Goal: Task Accomplishment & Management: Complete application form

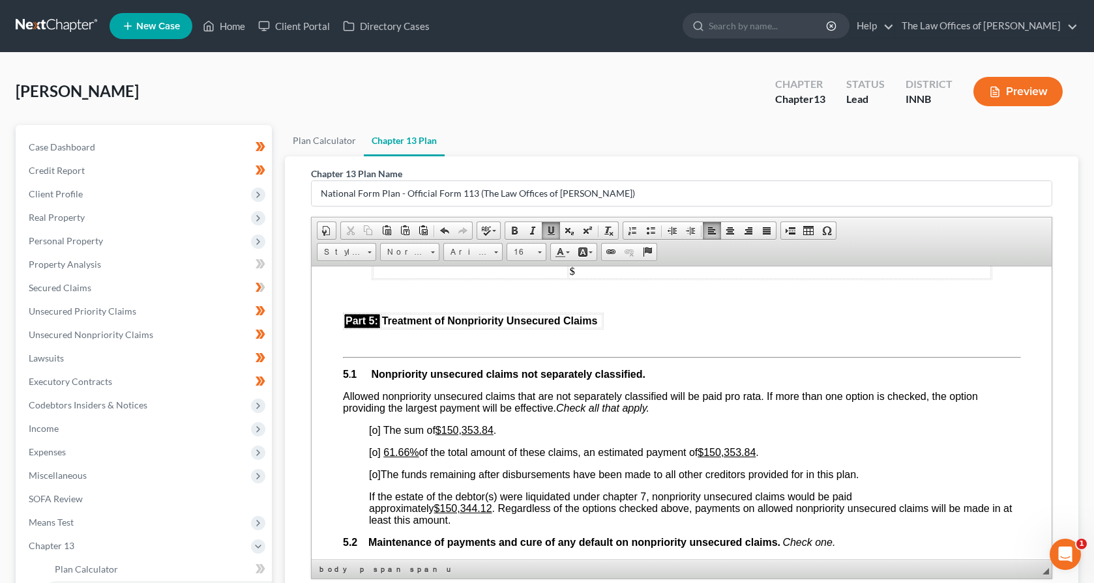
scroll to position [2824, 0]
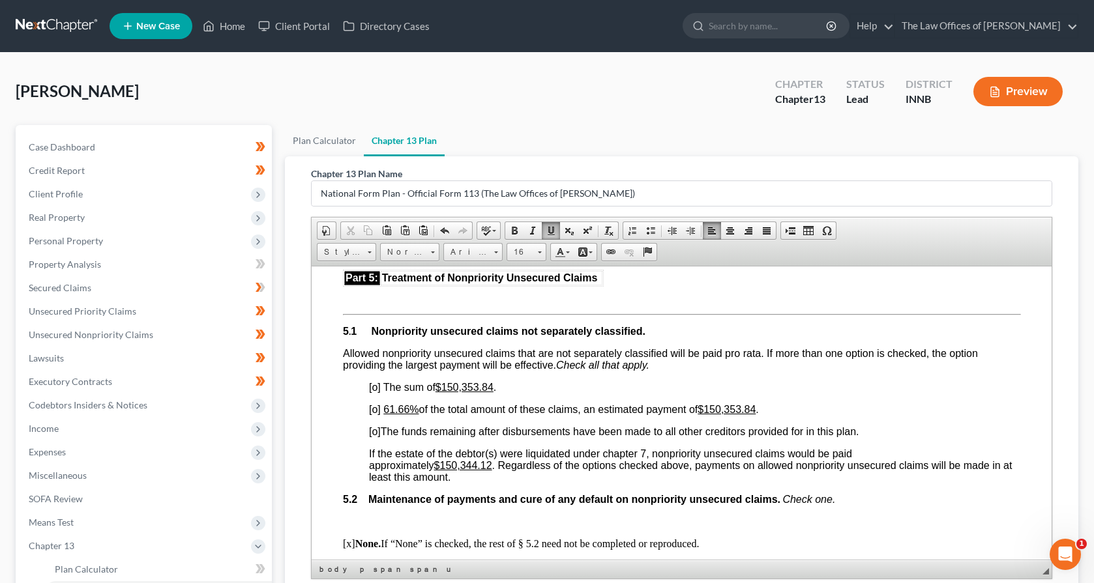
click at [377, 431] on span "[o]" at bounding box center [374, 431] width 12 height 11
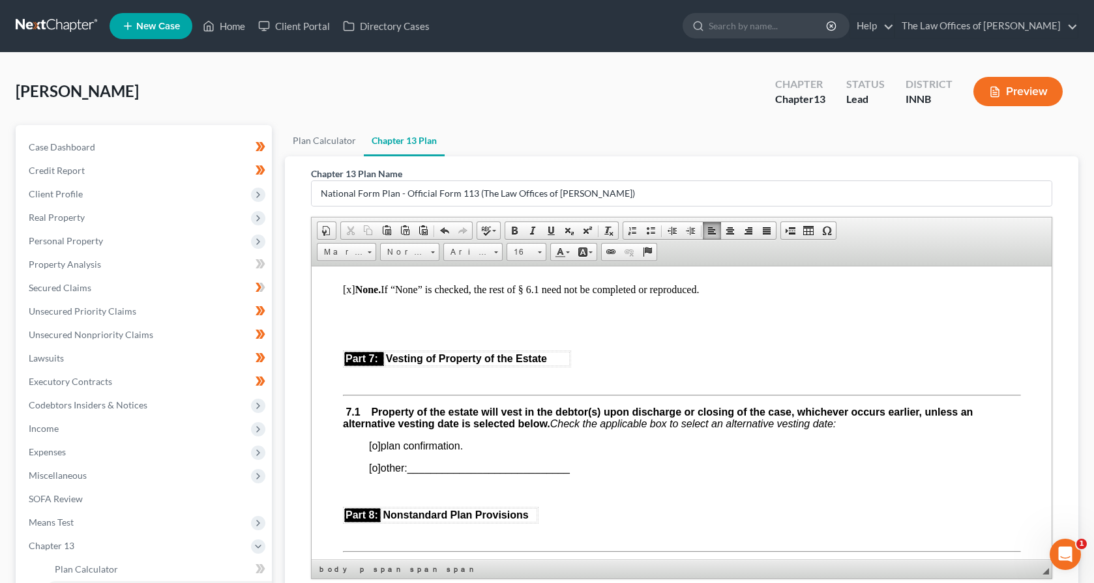
scroll to position [3389, 0]
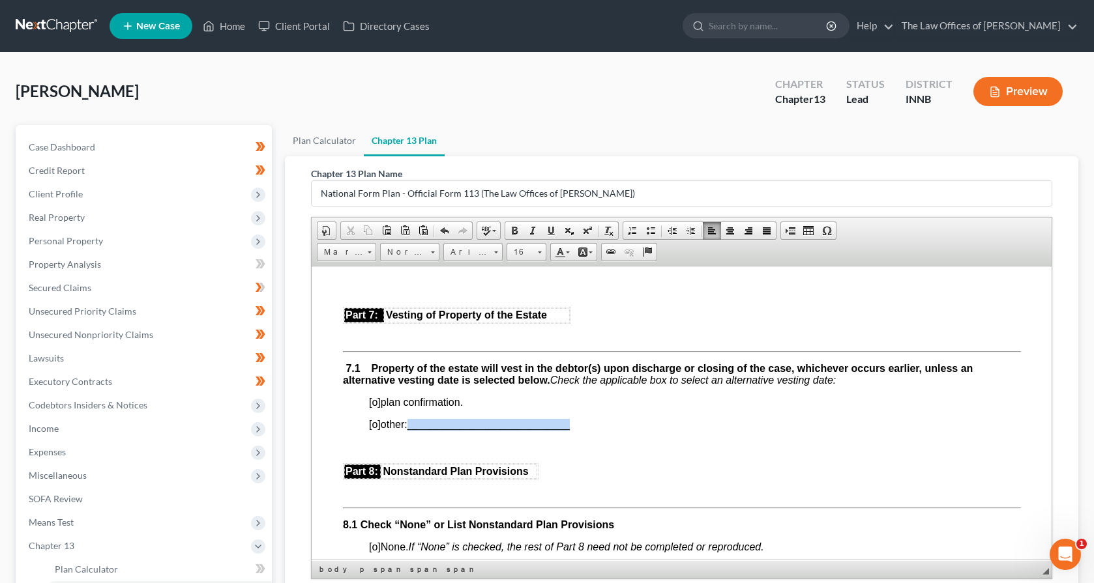
drag, startPoint x: 583, startPoint y: 420, endPoint x: 413, endPoint y: 428, distance: 170.2
click at [413, 428] on p "[o] other: ____________________________" at bounding box center [694, 424] width 652 height 12
copy span "____________________________"
click at [463, 426] on p "[o] other: Property Shall re-vest in the Debtor upon discharge, dismissal, or f…" at bounding box center [694, 424] width 652 height 12
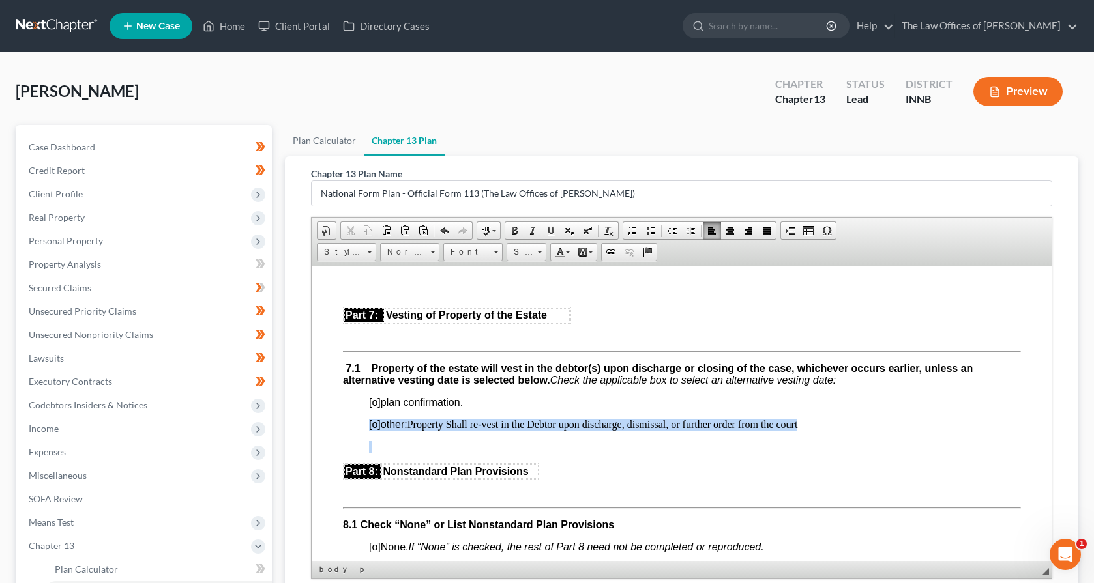
click at [463, 426] on p "[o] other: Property Shall re-vest in the Debtor upon discharge, dismissal, or f…" at bounding box center [694, 424] width 652 height 12
click at [460, 253] on span "Arial" at bounding box center [467, 252] width 46 height 17
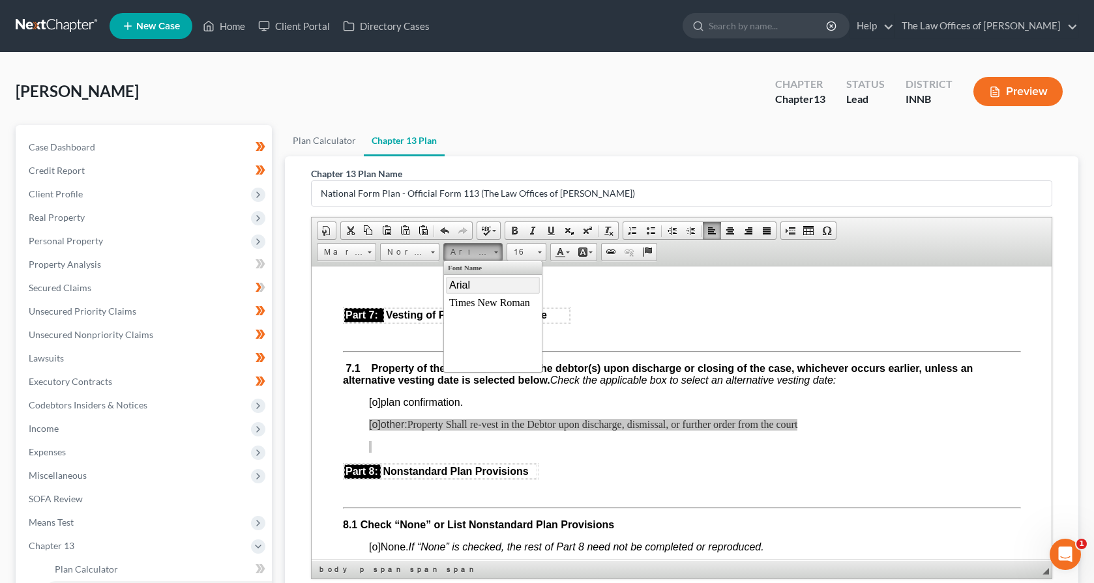
scroll to position [0, 0]
click at [459, 288] on span "Arial" at bounding box center [458, 284] width 21 height 11
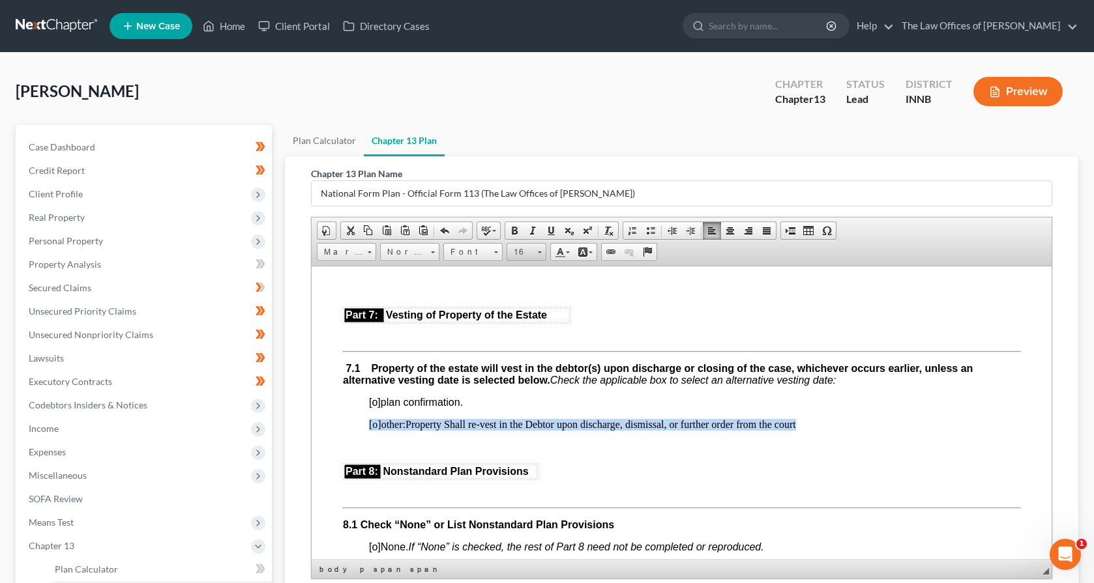
click at [525, 254] on span "16" at bounding box center [520, 252] width 26 height 17
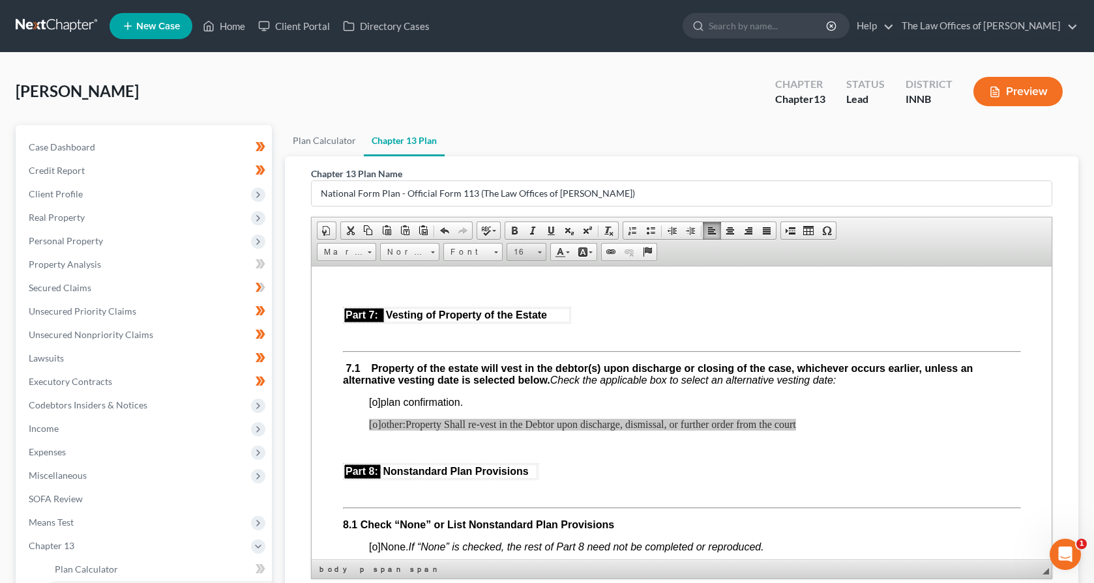
scroll to position [74, 0]
click at [523, 334] on link "18" at bounding box center [545, 334] width 74 height 19
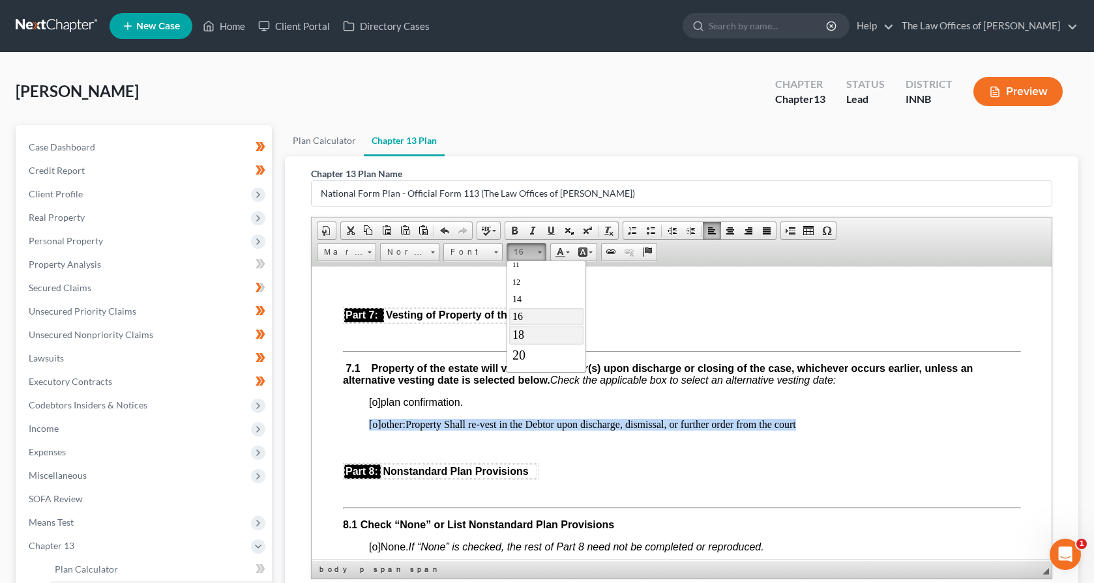
scroll to position [0, 0]
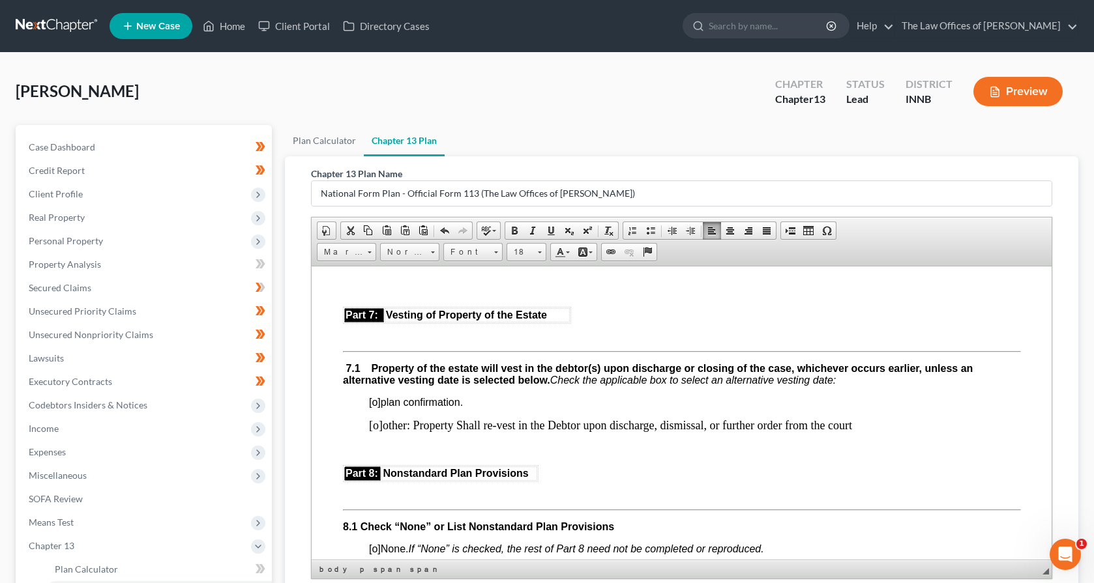
click at [438, 404] on span "[o] plan confirmation." at bounding box center [415, 401] width 94 height 11
click at [476, 426] on span "[o] other: Property Shall re-vest in the Debtor upon discharge, dismissal, or f…" at bounding box center [609, 424] width 483 height 13
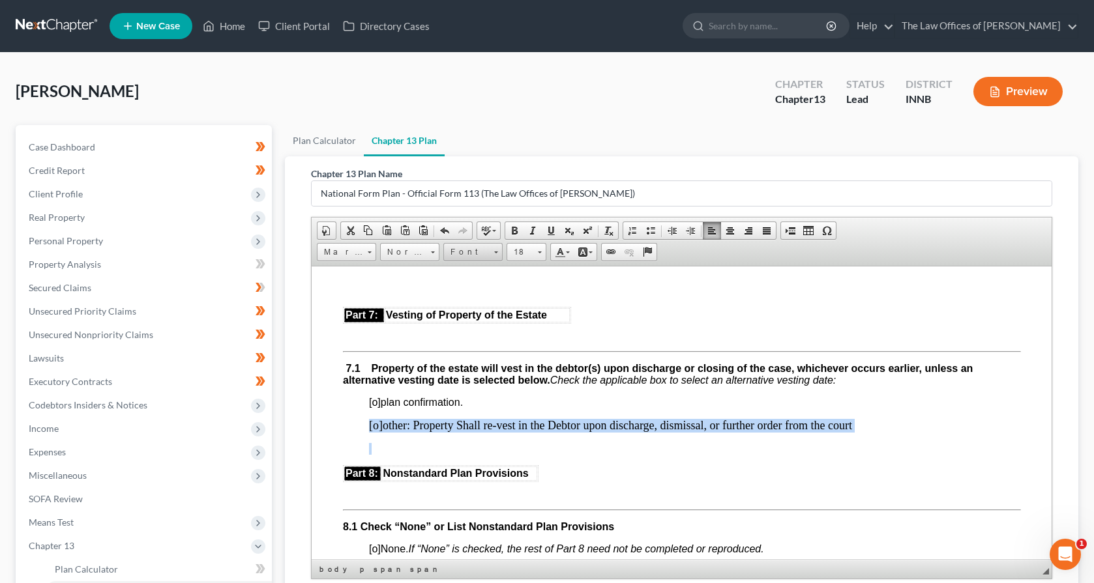
click at [454, 254] on span "Font" at bounding box center [467, 252] width 46 height 17
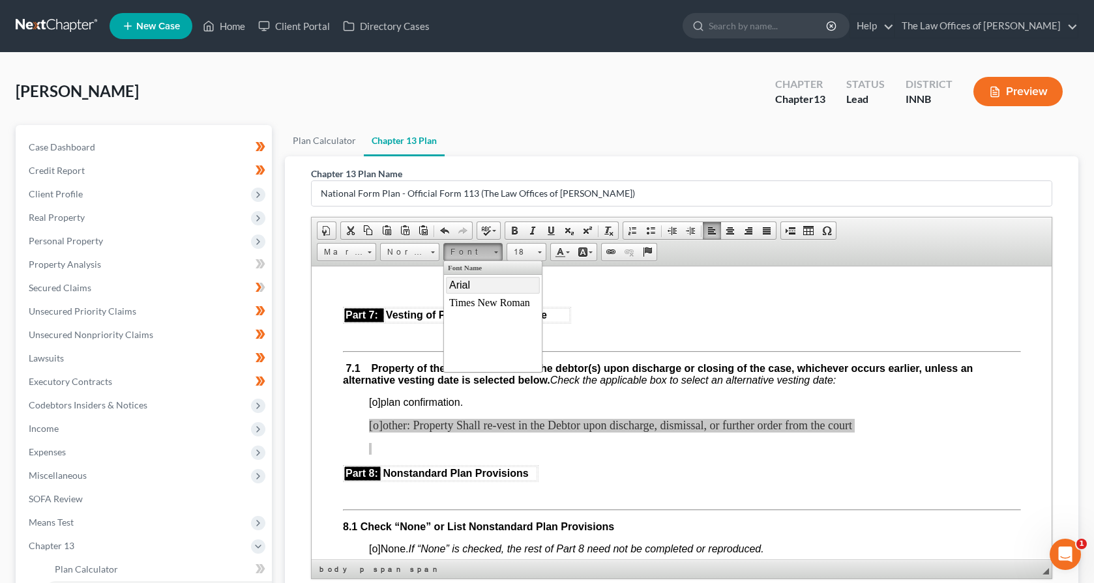
click at [463, 289] on span "Arial" at bounding box center [458, 284] width 21 height 11
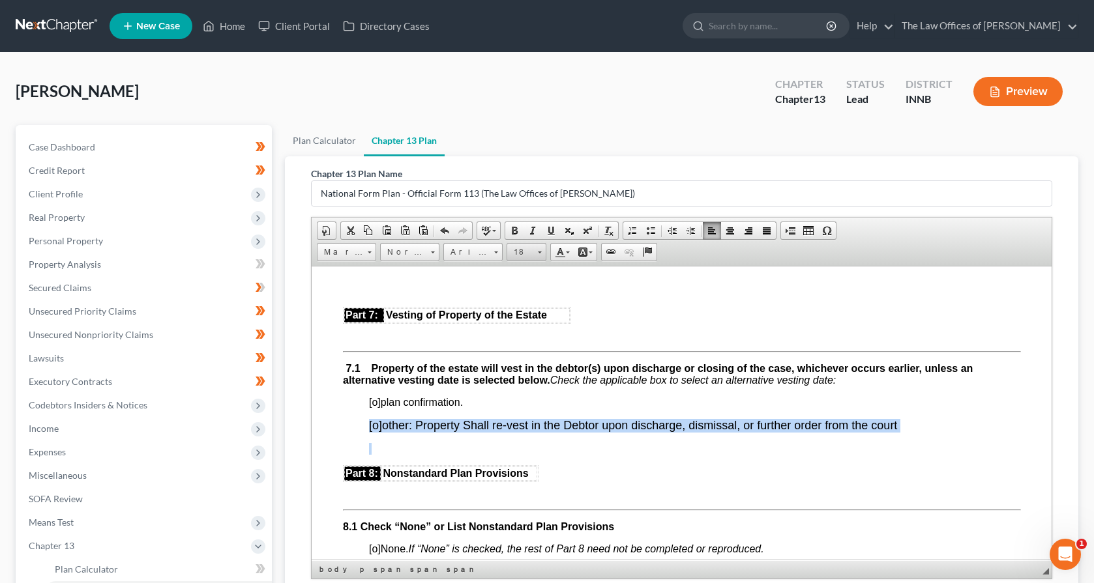
click at [526, 259] on span "18" at bounding box center [520, 252] width 26 height 17
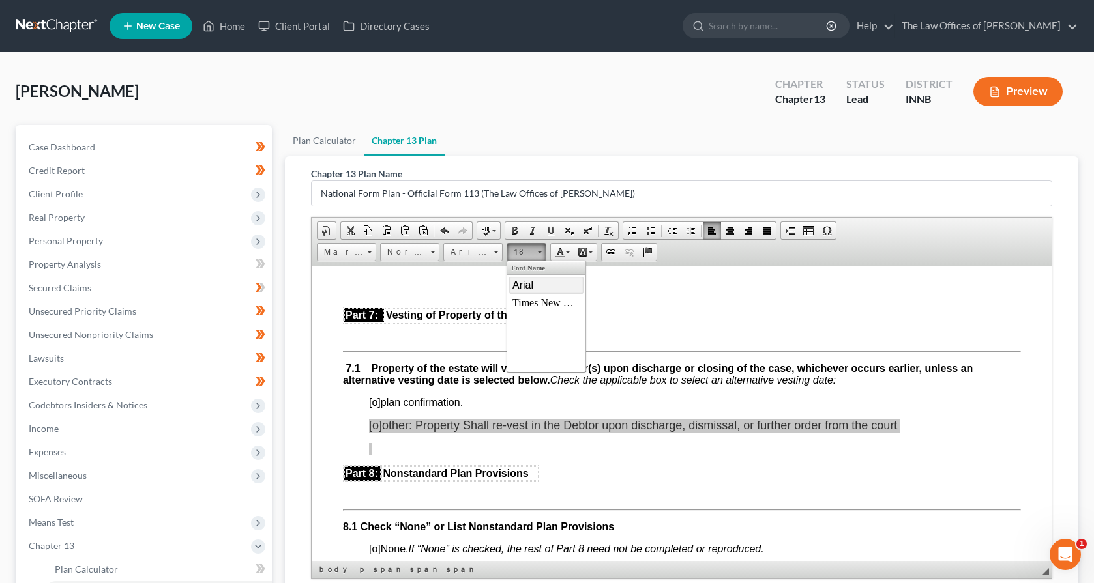
scroll to position [93, 0]
click at [521, 302] on span "16" at bounding box center [517, 296] width 10 height 11
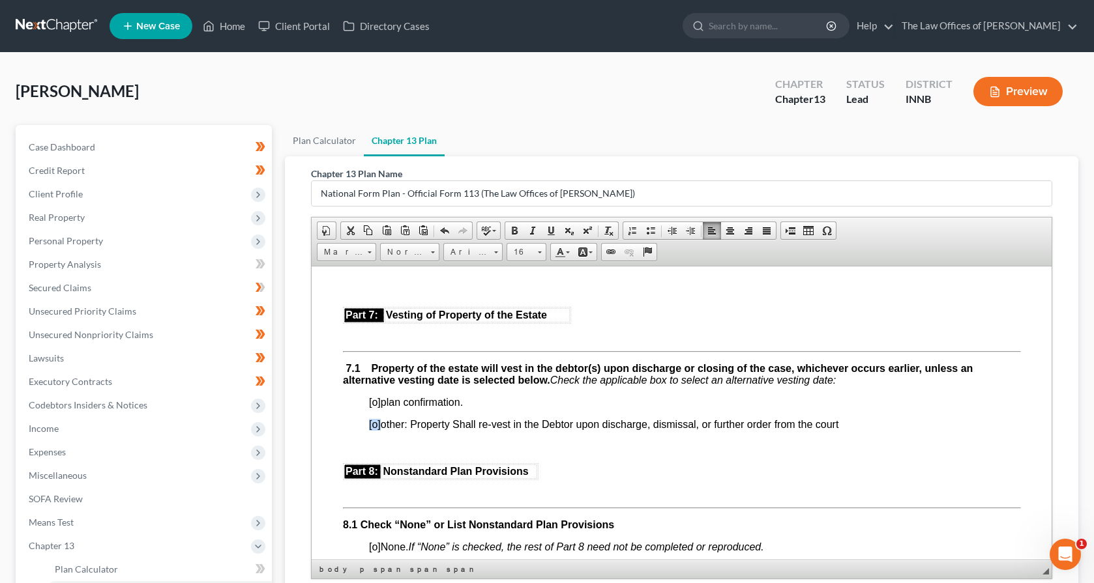
scroll to position [0, 0]
click at [551, 396] on p "[o] plan confirmation." at bounding box center [694, 402] width 652 height 12
click at [844, 424] on p "[o] other: Property Shall re-vest in the Debtor upon discharge, dismissal, or f…" at bounding box center [694, 424] width 652 height 12
click at [374, 428] on span "[o]" at bounding box center [374, 423] width 12 height 11
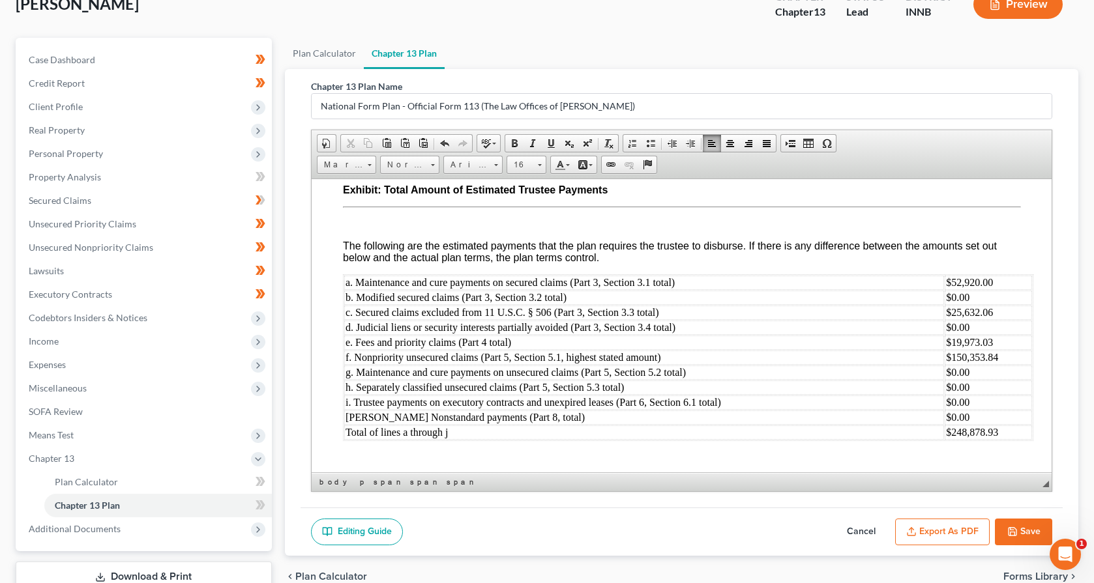
scroll to position [174, 0]
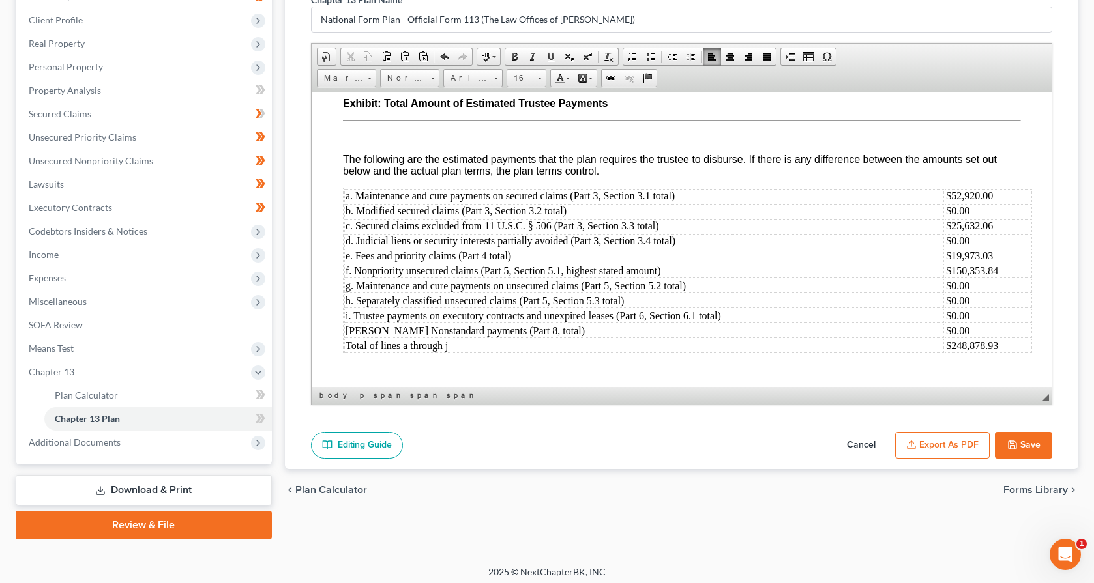
click at [1036, 445] on button "Save" at bounding box center [1023, 445] width 57 height 27
select select "1"
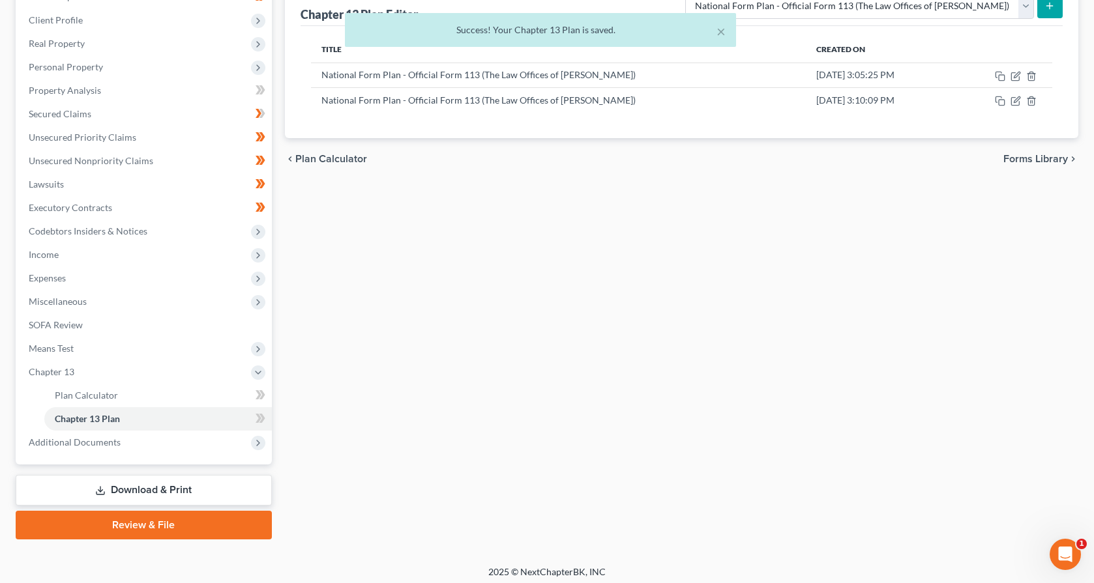
scroll to position [0, 0]
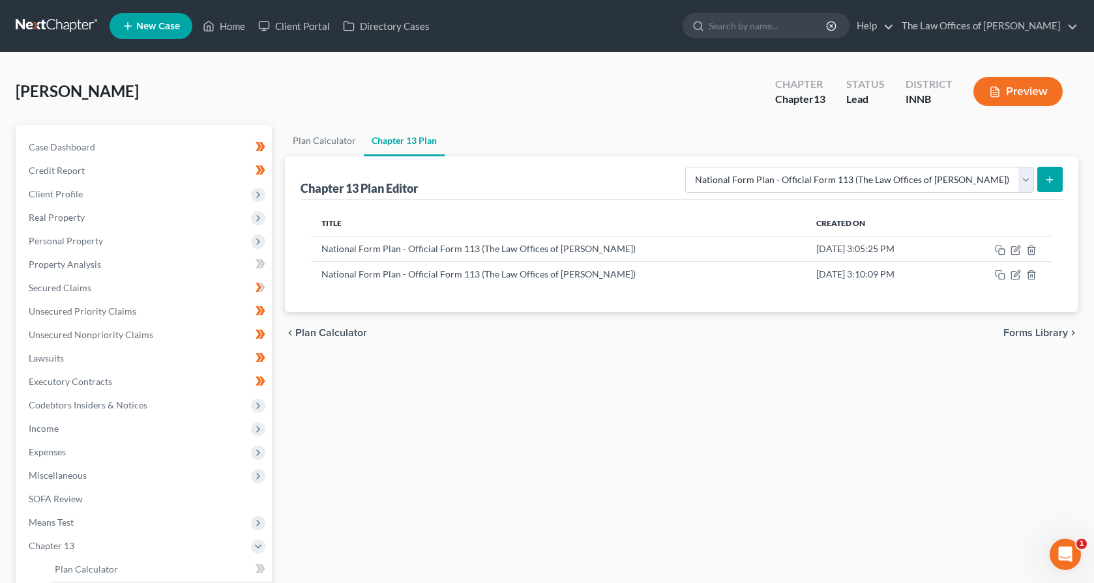
click at [97, 81] on div "Taylor, Ana Upgraded Chapter Chapter 13 Status Lead District INNB Preview" at bounding box center [547, 96] width 1062 height 57
click at [46, 20] on link at bounding box center [57, 25] width 83 height 23
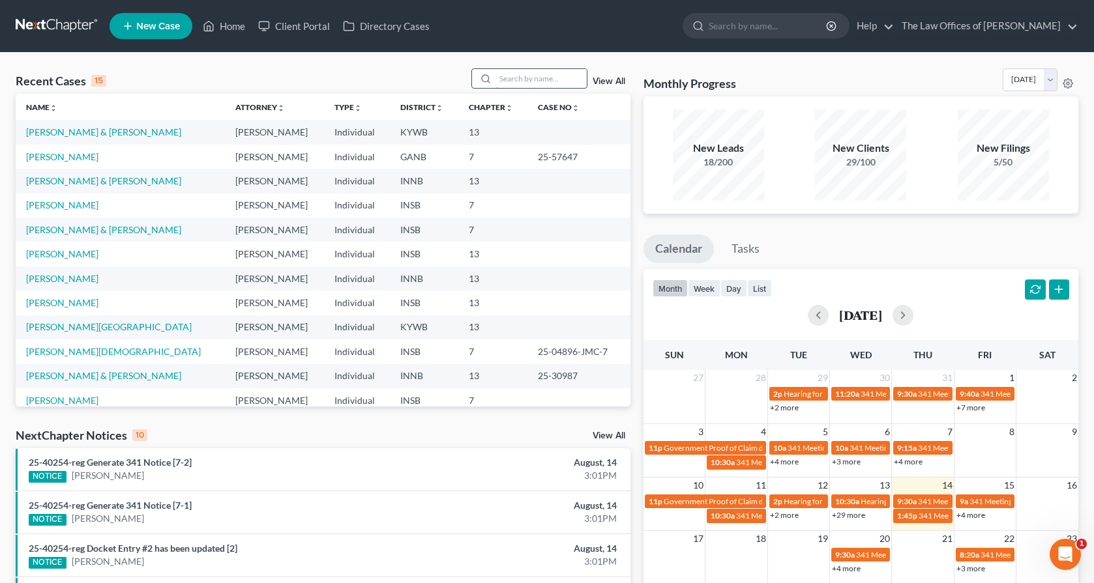
click at [519, 73] on input "search" at bounding box center [540, 78] width 91 height 19
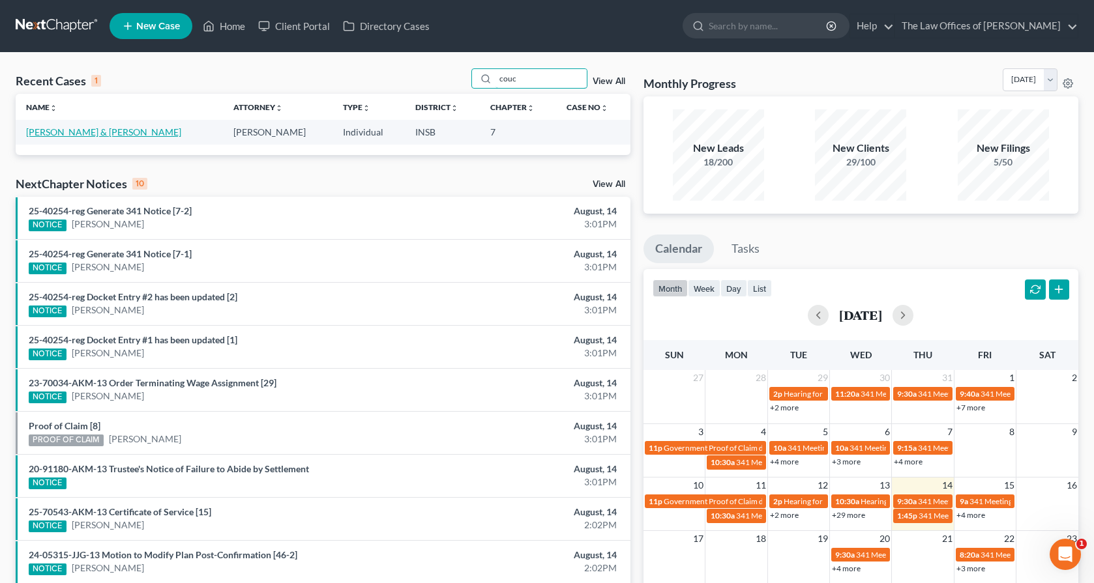
type input "couc"
click at [78, 136] on link "[PERSON_NAME] & [PERSON_NAME]" at bounding box center [103, 131] width 155 height 11
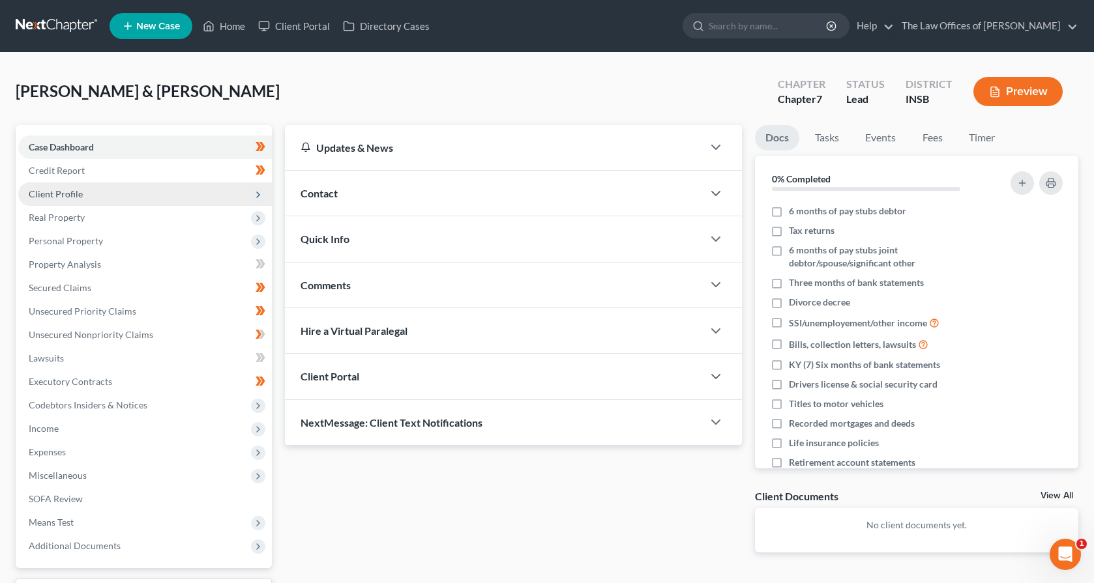
click at [87, 189] on span "Client Profile" at bounding box center [145, 193] width 254 height 23
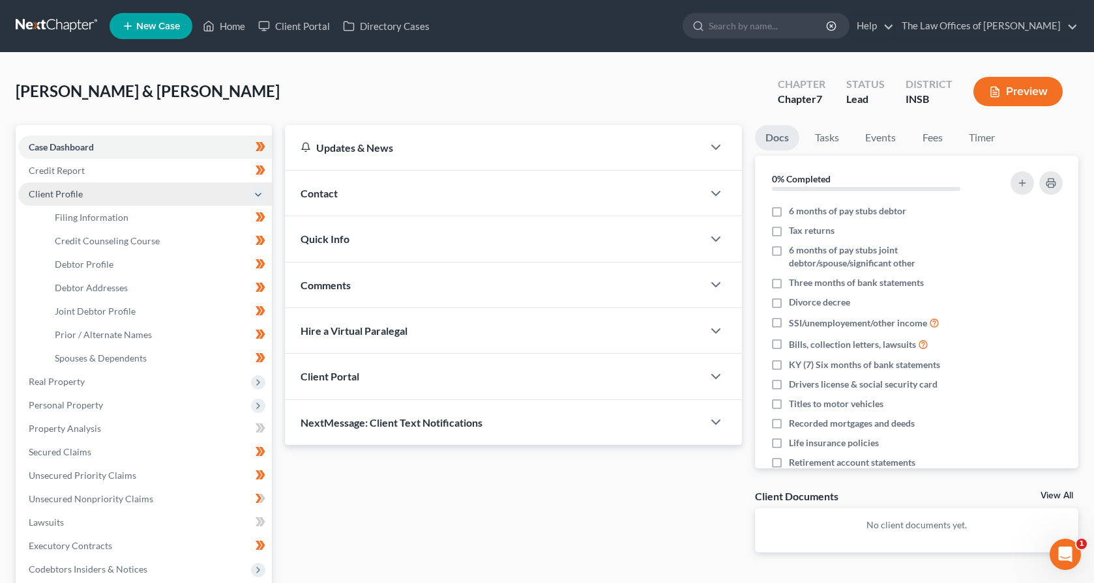
click at [87, 189] on span "Client Profile" at bounding box center [145, 193] width 254 height 23
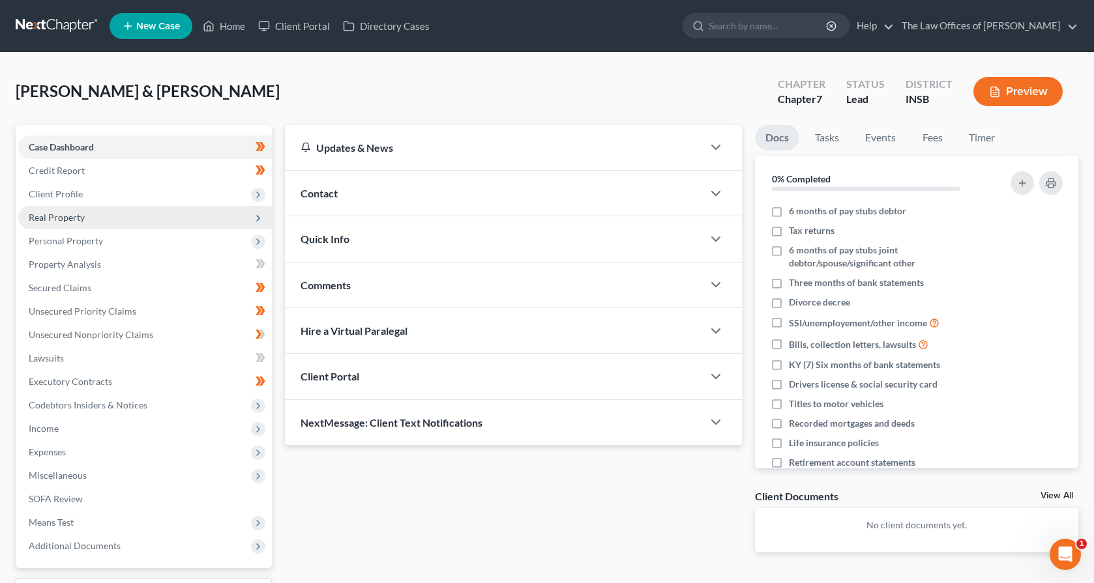
click at [86, 218] on span "Real Property" at bounding box center [145, 217] width 254 height 23
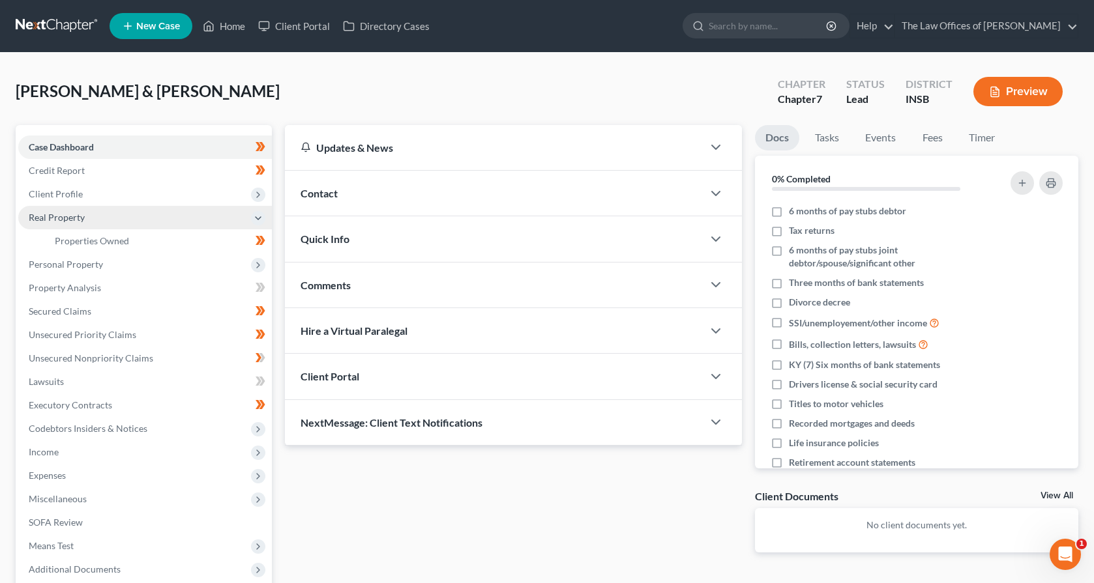
click at [86, 218] on span "Real Property" at bounding box center [145, 217] width 254 height 23
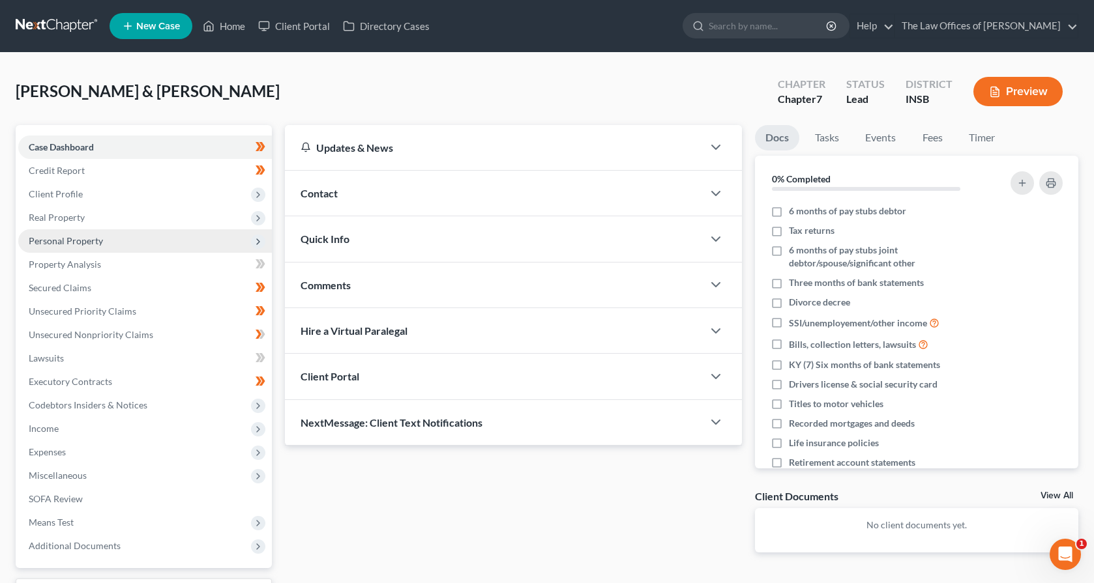
click at [86, 239] on span "Personal Property" at bounding box center [66, 240] width 74 height 11
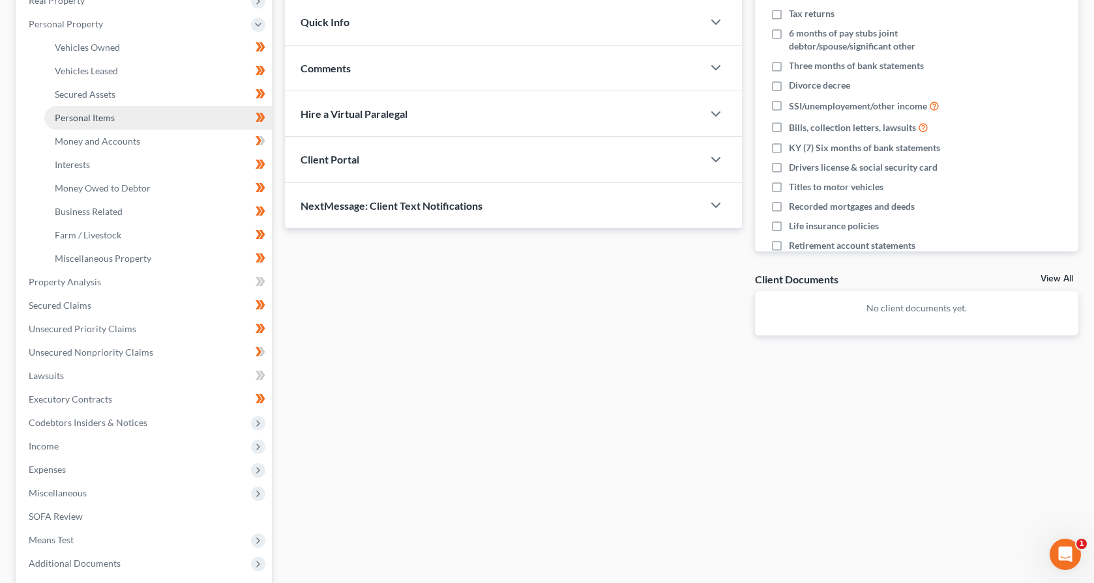
scroll to position [261, 0]
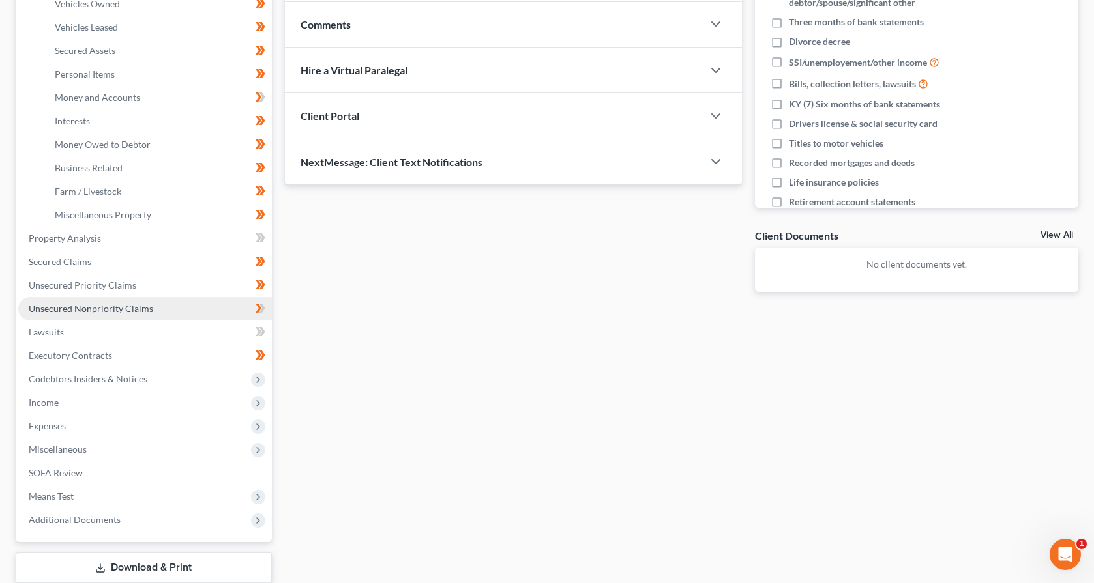
click at [92, 311] on span "Unsecured Nonpriority Claims" at bounding box center [91, 308] width 124 height 11
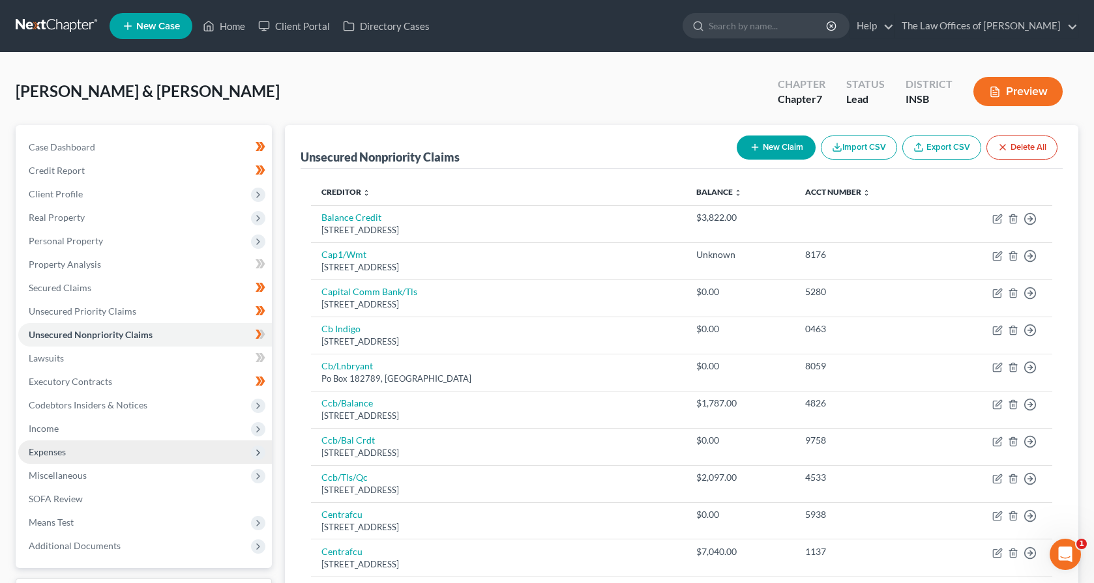
click at [38, 452] on span "Expenses" at bounding box center [47, 451] width 37 height 11
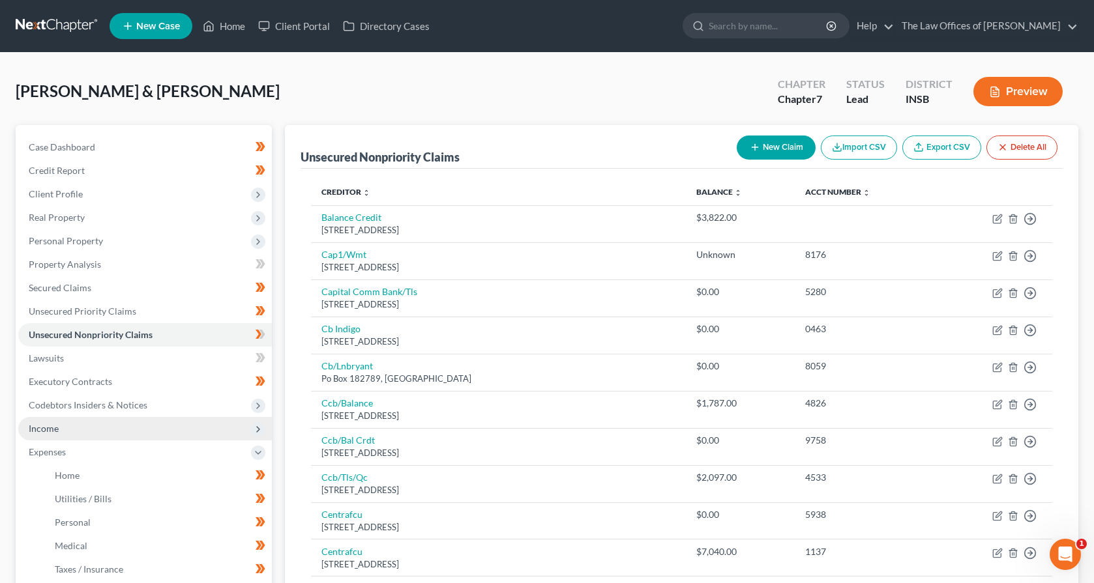
scroll to position [87, 0]
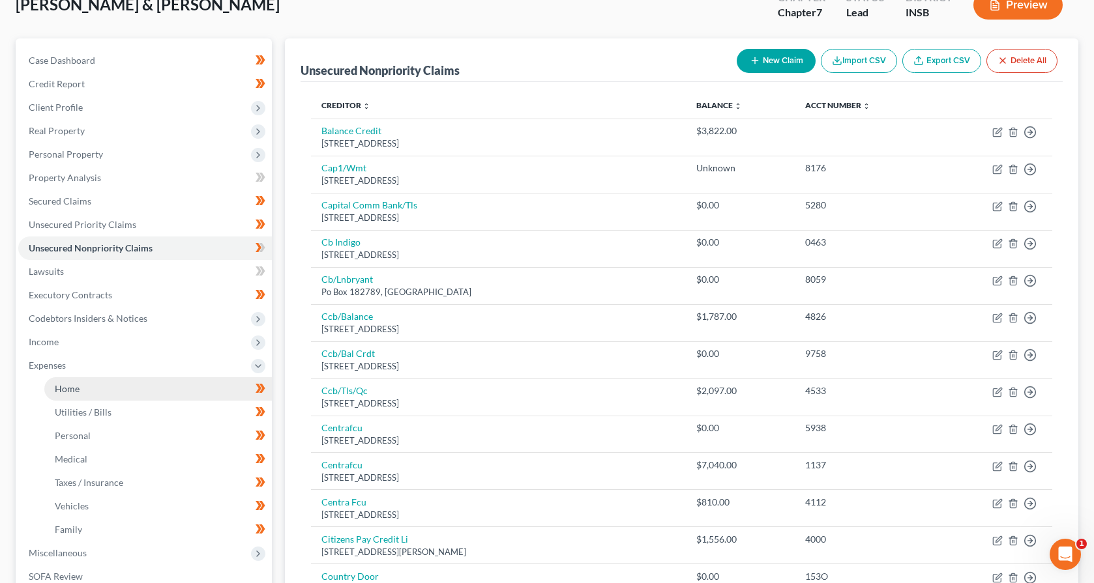
click at [74, 382] on link "Home" at bounding box center [157, 388] width 227 height 23
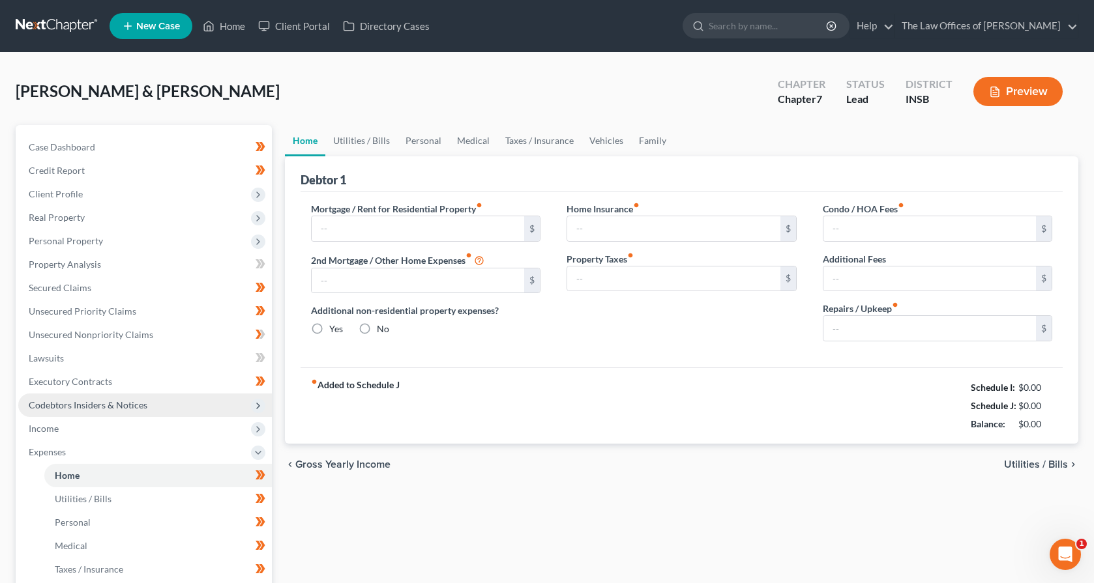
type input "545.00"
type input "0.00"
radio input "true"
type input "0.00"
type input "30.00"
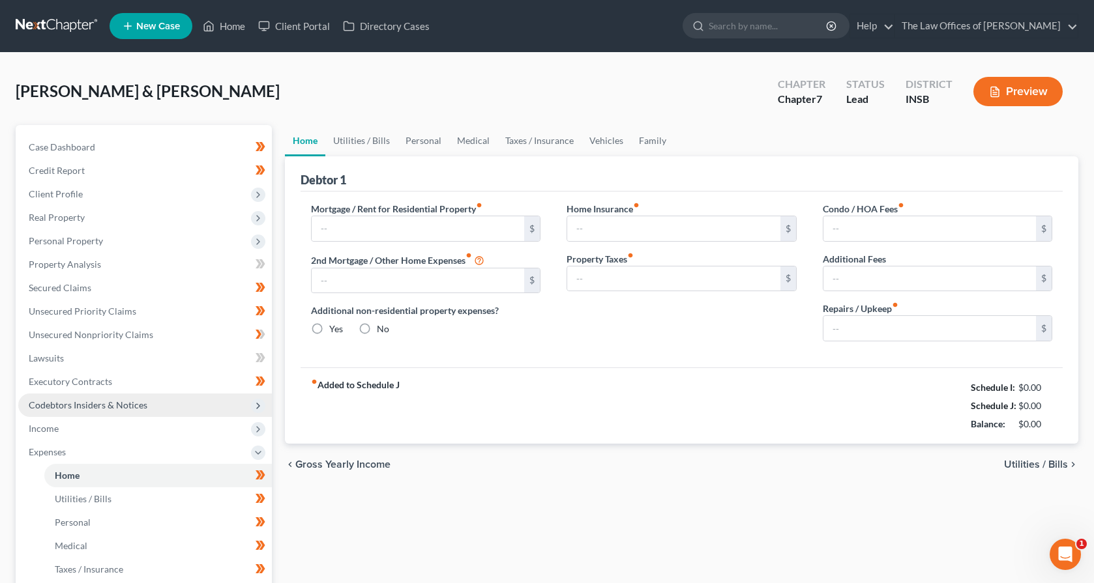
type input "0.00"
type input "100.00"
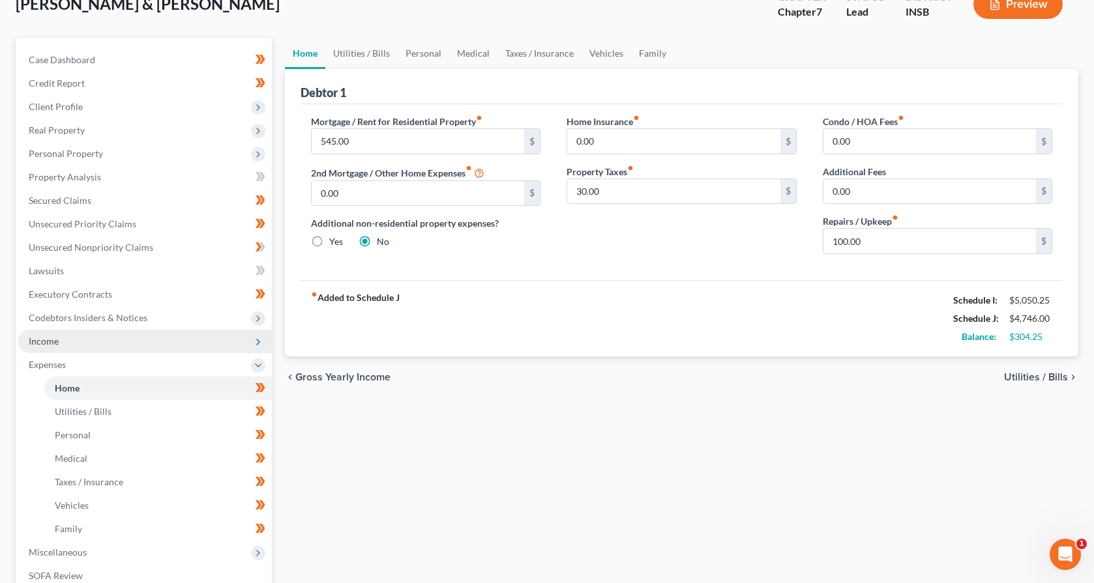
click at [50, 341] on span "Income" at bounding box center [44, 341] width 30 height 11
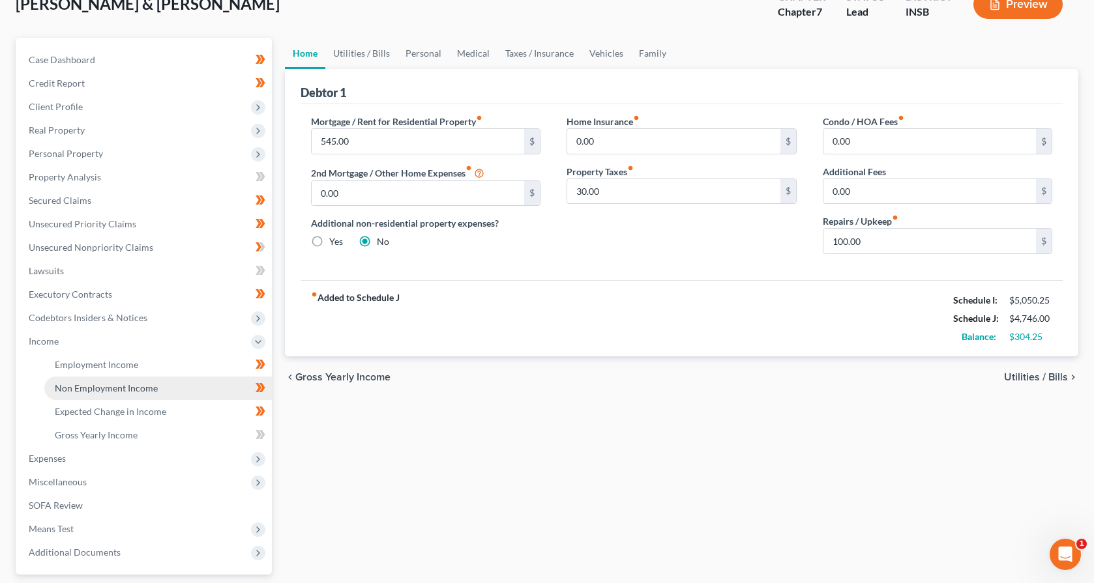
click at [81, 385] on span "Non Employment Income" at bounding box center [106, 388] width 103 height 11
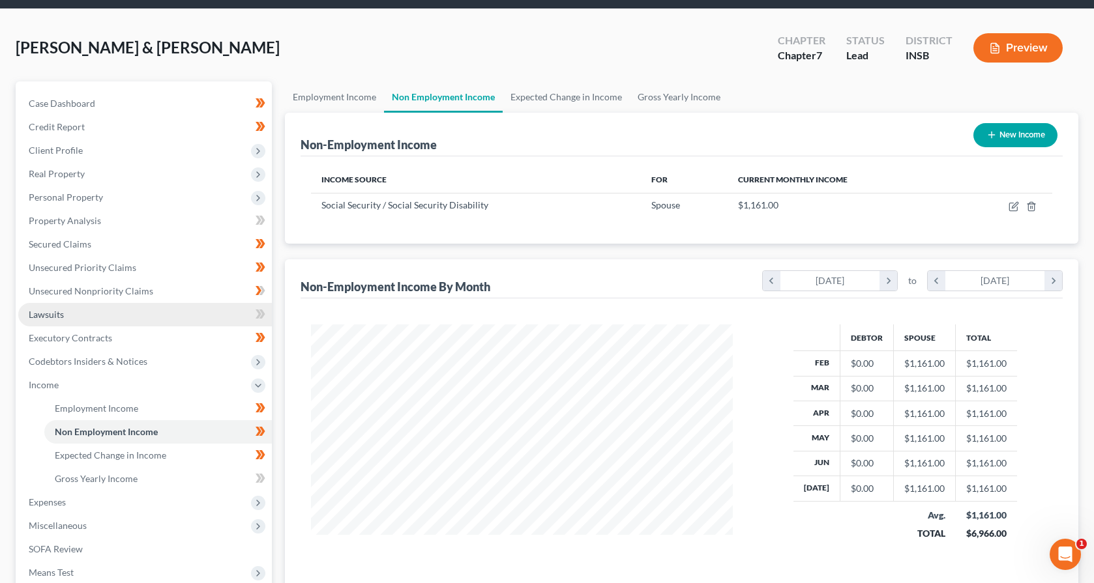
scroll to position [87, 0]
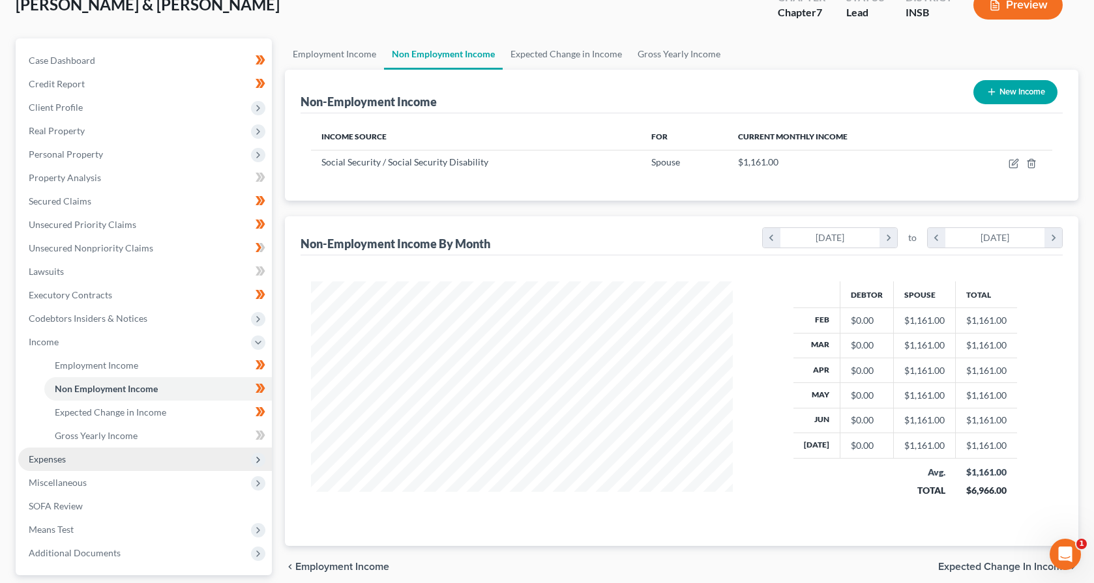
click at [58, 457] on span "Expenses" at bounding box center [47, 459] width 37 height 11
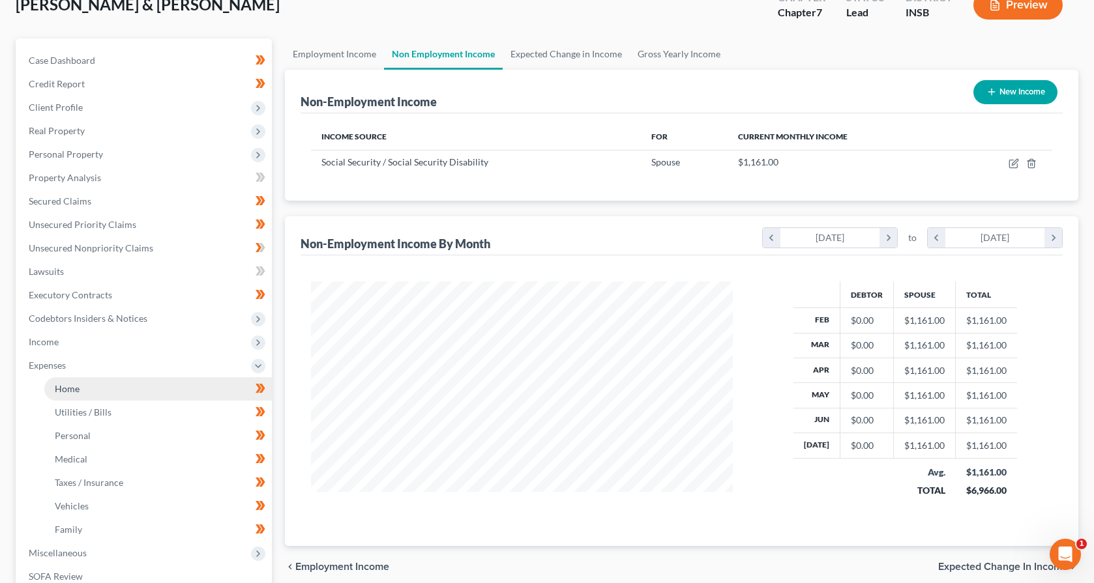
click at [68, 392] on span "Home" at bounding box center [67, 388] width 25 height 11
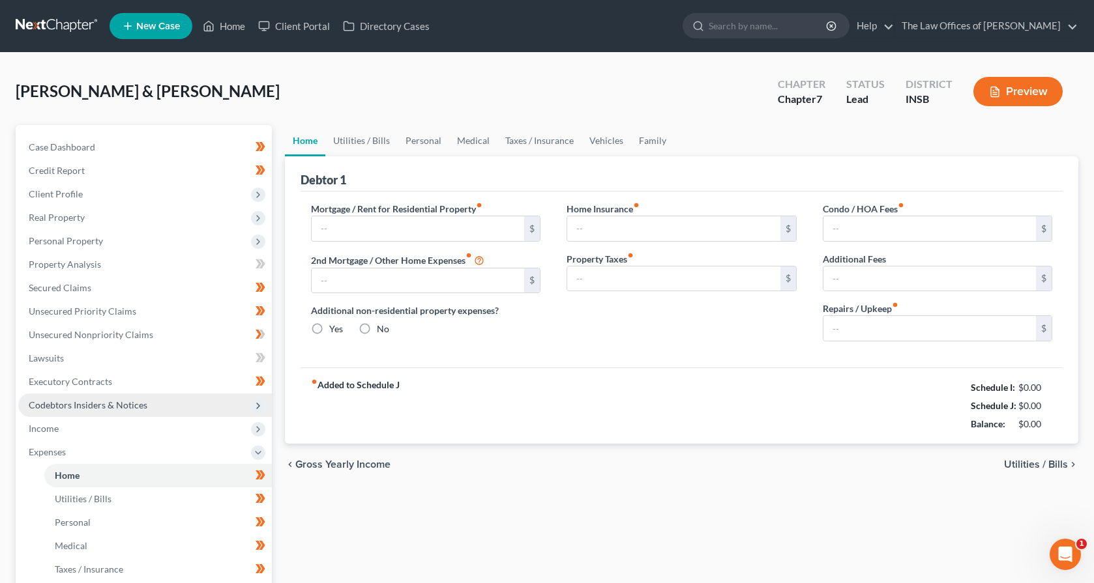
type input "545.00"
type input "0.00"
radio input "true"
type input "0.00"
type input "30.00"
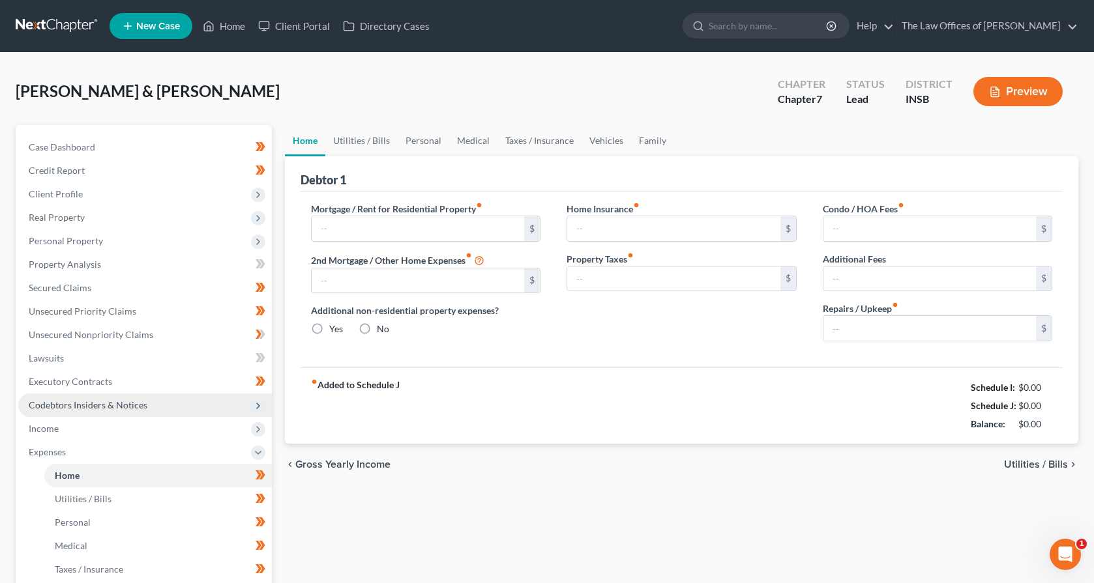
type input "0.00"
type input "100.00"
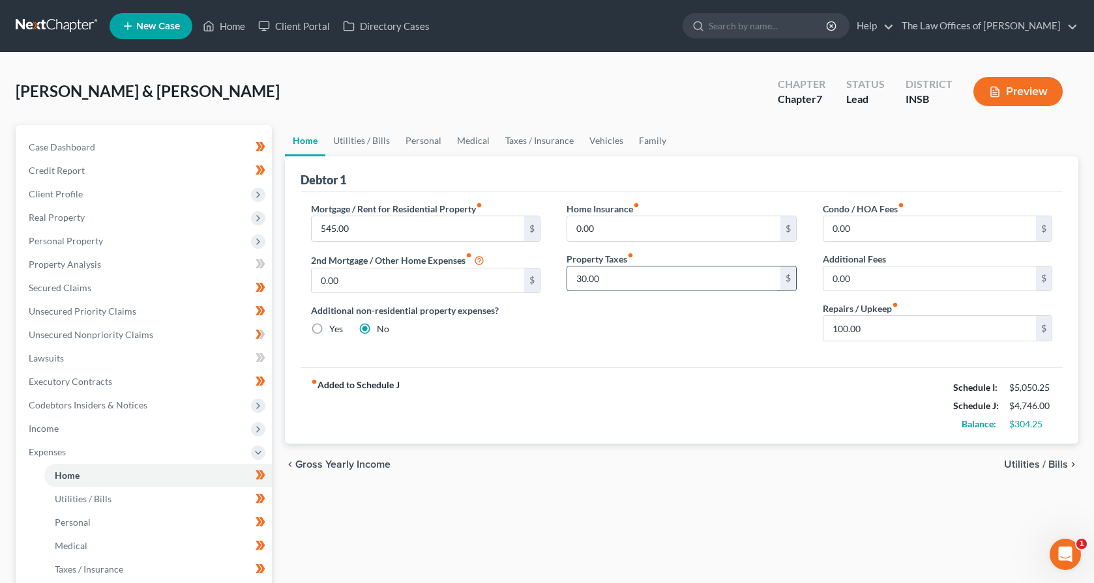
click at [638, 280] on input "30.00" at bounding box center [673, 279] width 213 height 25
type input "35.00"
click at [366, 134] on link "Utilities / Bills" at bounding box center [361, 140] width 72 height 31
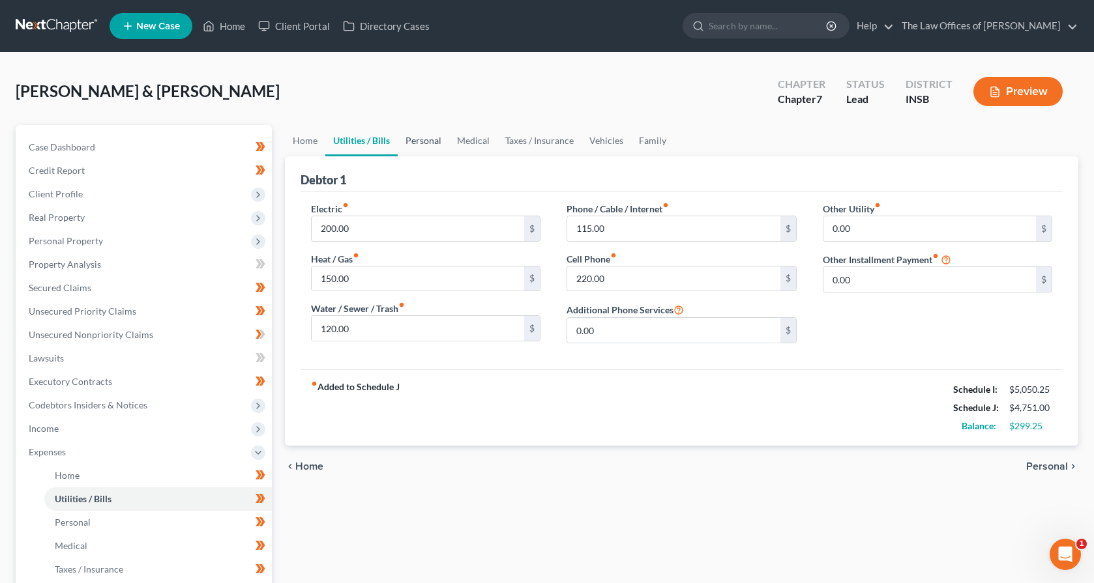
click at [413, 143] on link "Personal" at bounding box center [423, 140] width 51 height 31
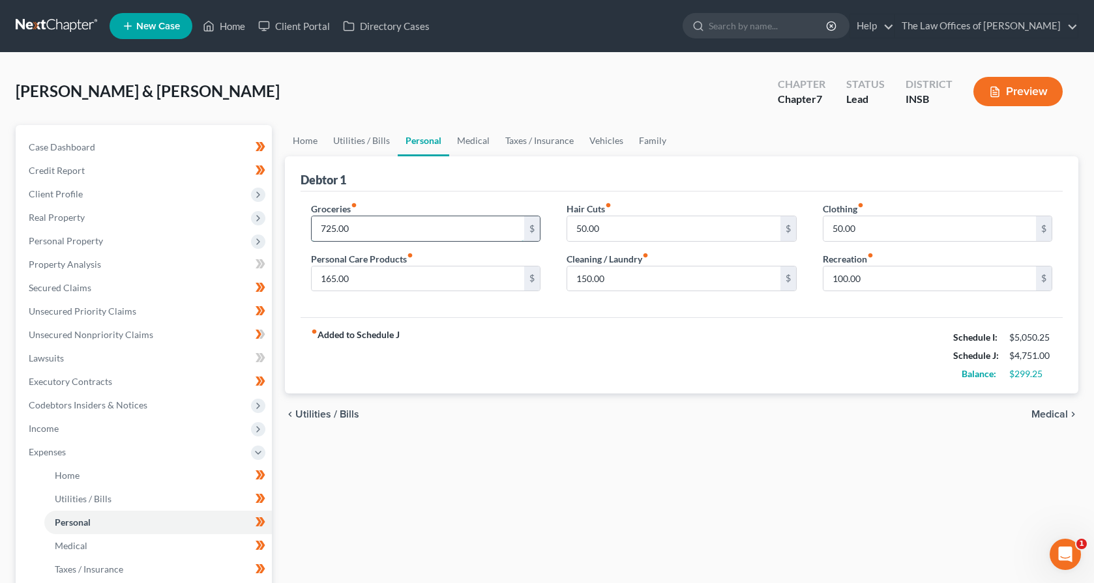
click at [352, 227] on input "725.00" at bounding box center [418, 228] width 213 height 25
type input "750.00"
click at [463, 143] on link "Medical" at bounding box center [473, 140] width 48 height 31
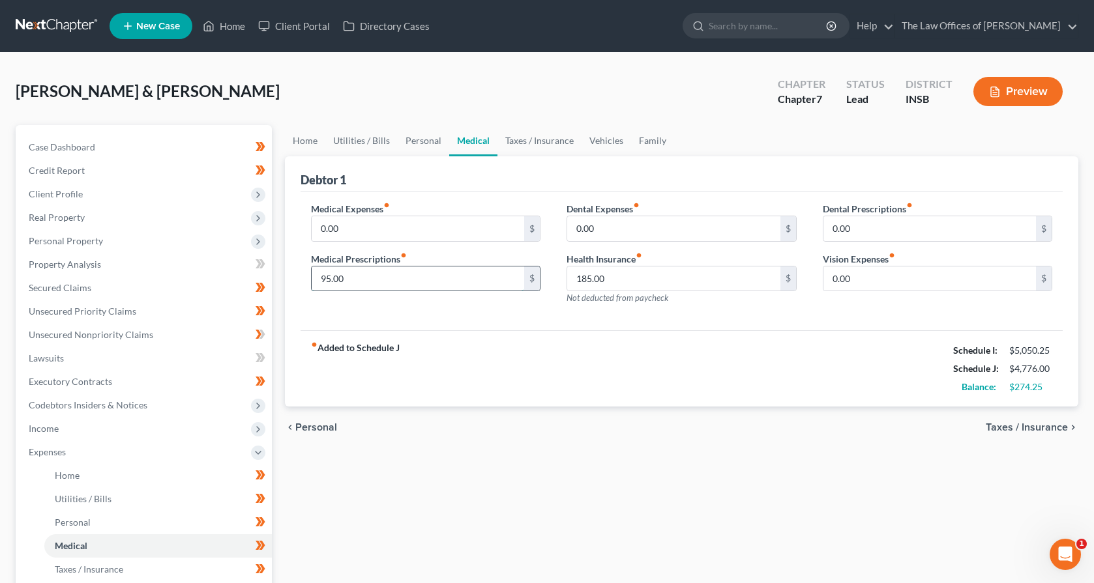
click at [347, 282] on input "95.00" at bounding box center [418, 279] width 213 height 25
type input "1"
type input "95.00"
click at [345, 227] on input "0.00" at bounding box center [418, 228] width 213 height 25
type input "62.00"
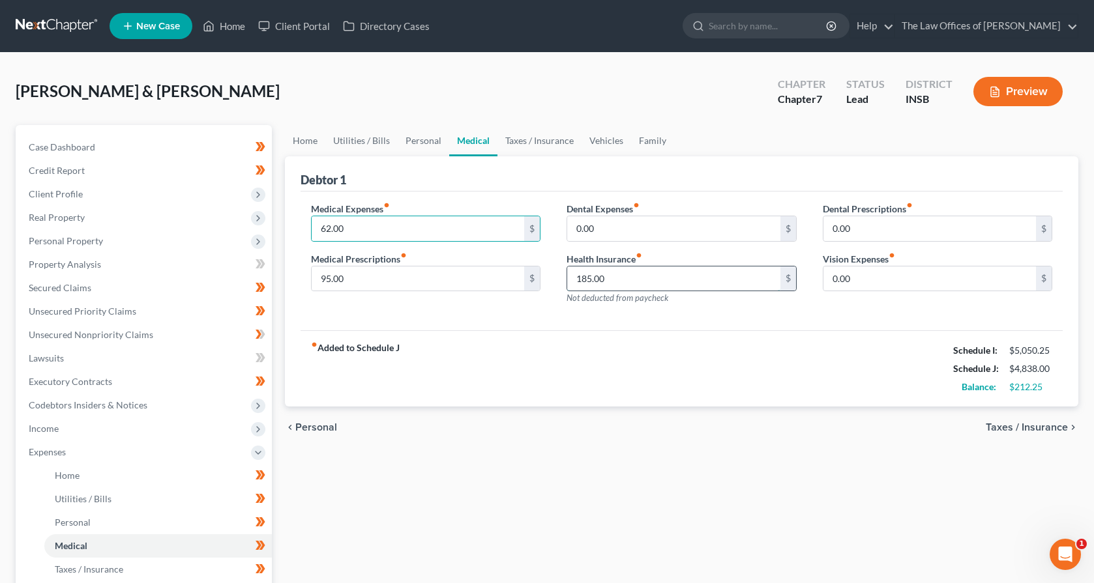
click at [613, 280] on input "185.00" at bounding box center [673, 279] width 213 height 25
type input "195.00"
click at [510, 149] on link "Taxes / Insurance" at bounding box center [539, 140] width 84 height 31
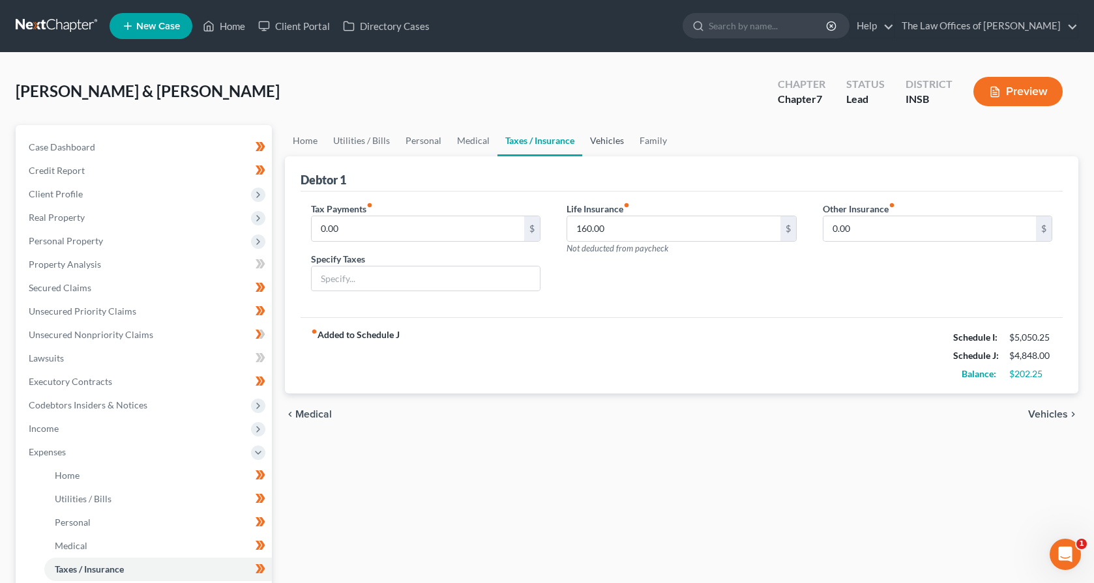
click at [606, 148] on link "Vehicles" at bounding box center [607, 140] width 50 height 31
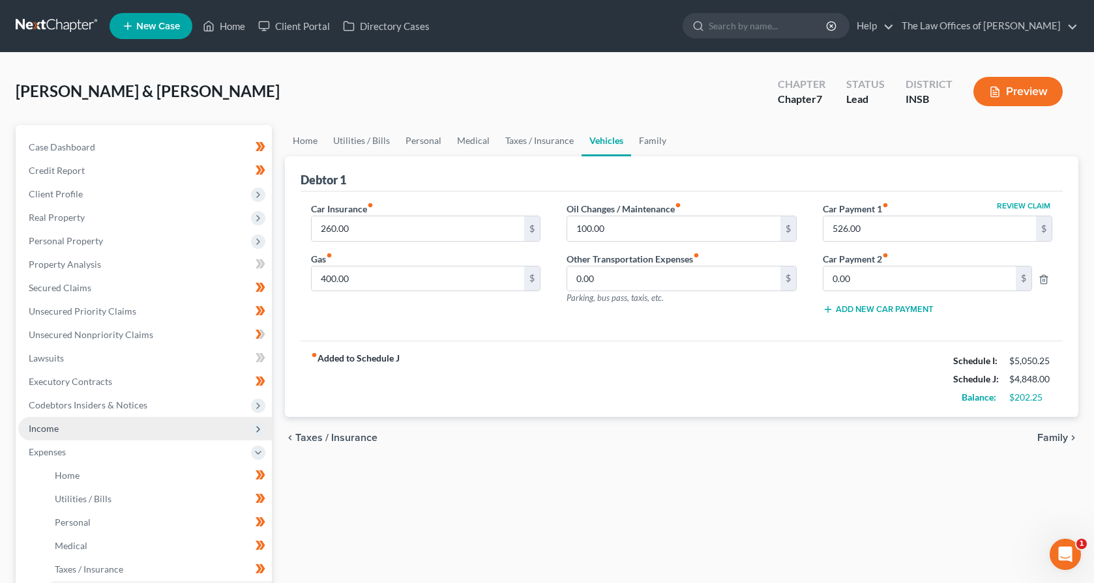
click at [57, 424] on span "Income" at bounding box center [44, 428] width 30 height 11
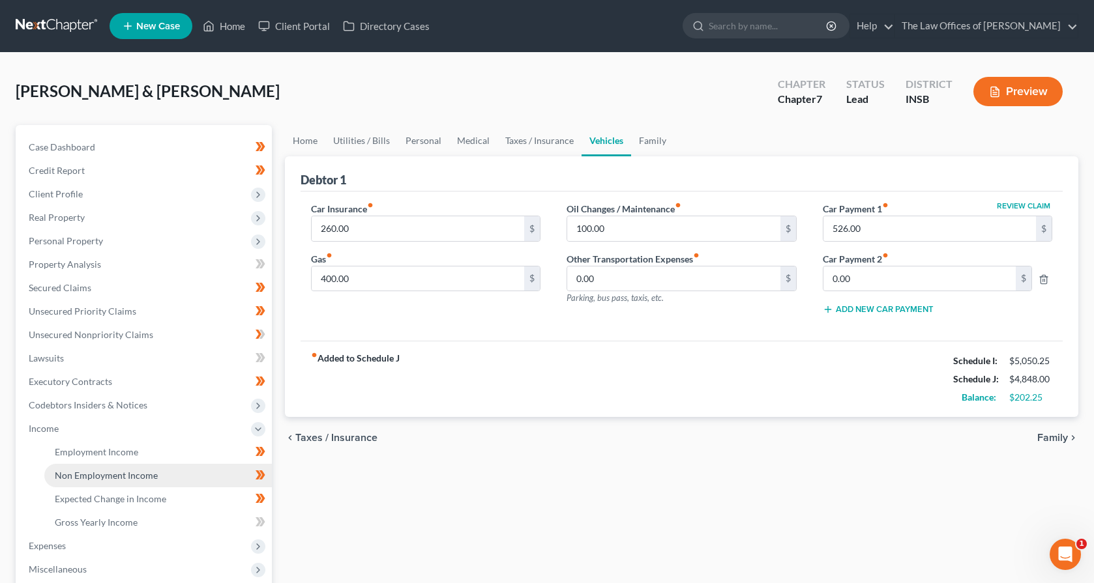
click at [78, 476] on span "Non Employment Income" at bounding box center [106, 475] width 103 height 11
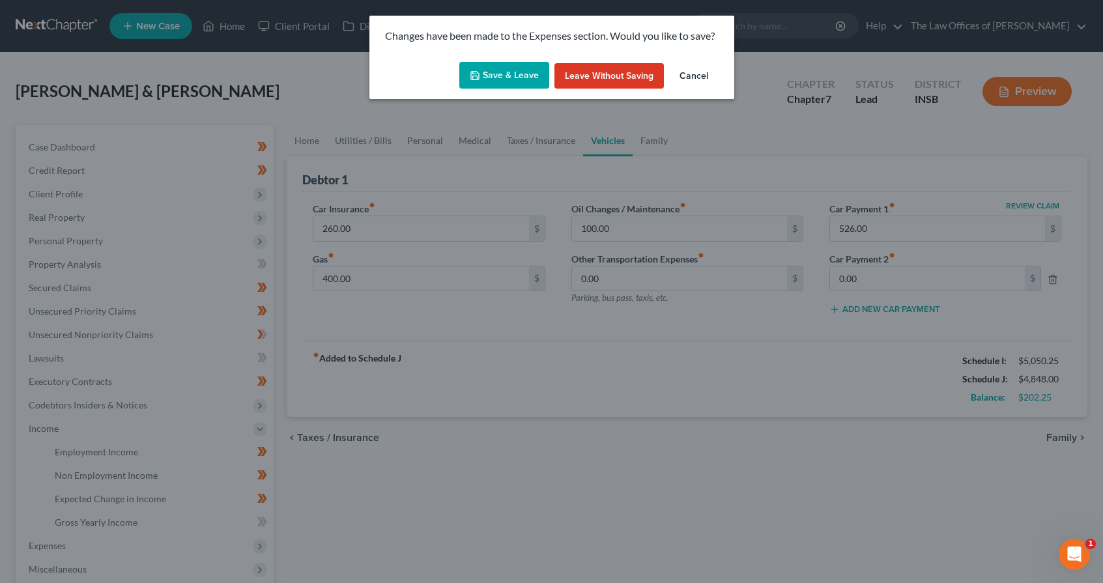
click at [501, 83] on button "Save & Leave" at bounding box center [504, 75] width 90 height 27
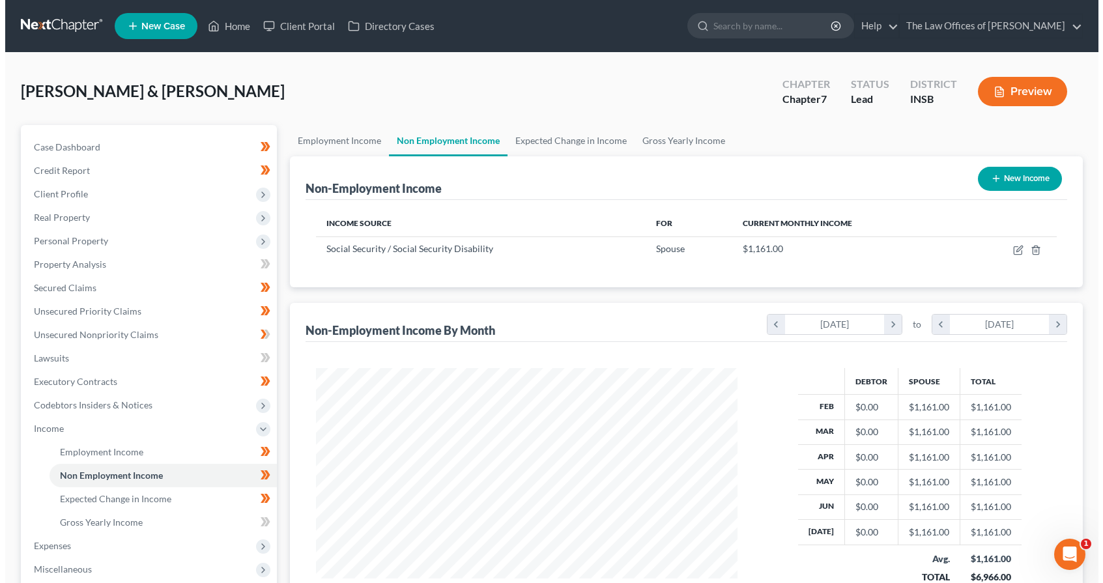
scroll to position [234, 448]
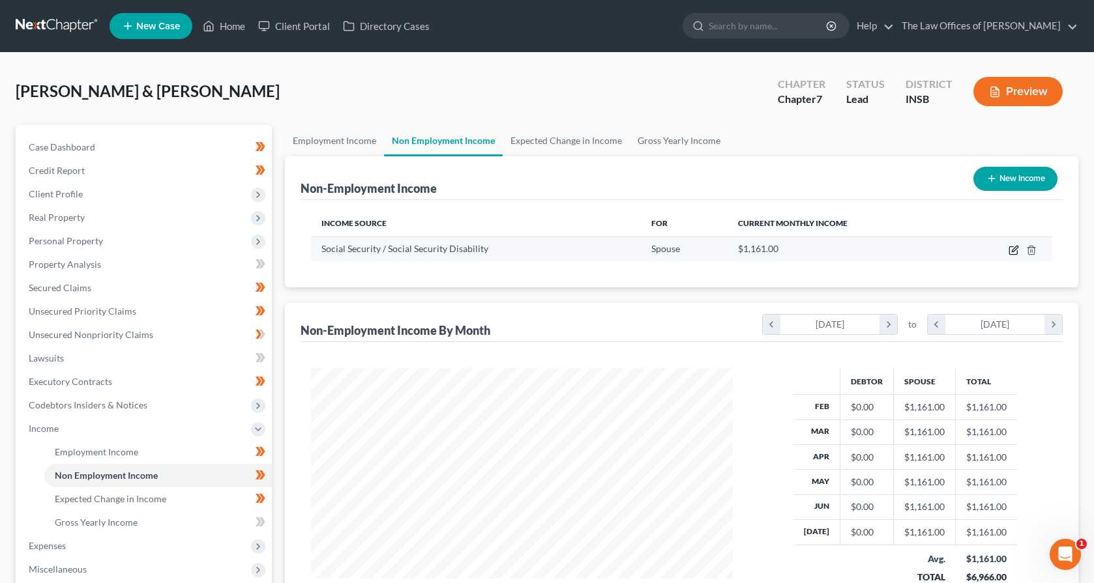
click at [1011, 252] on icon "button" at bounding box center [1013, 250] width 10 height 10
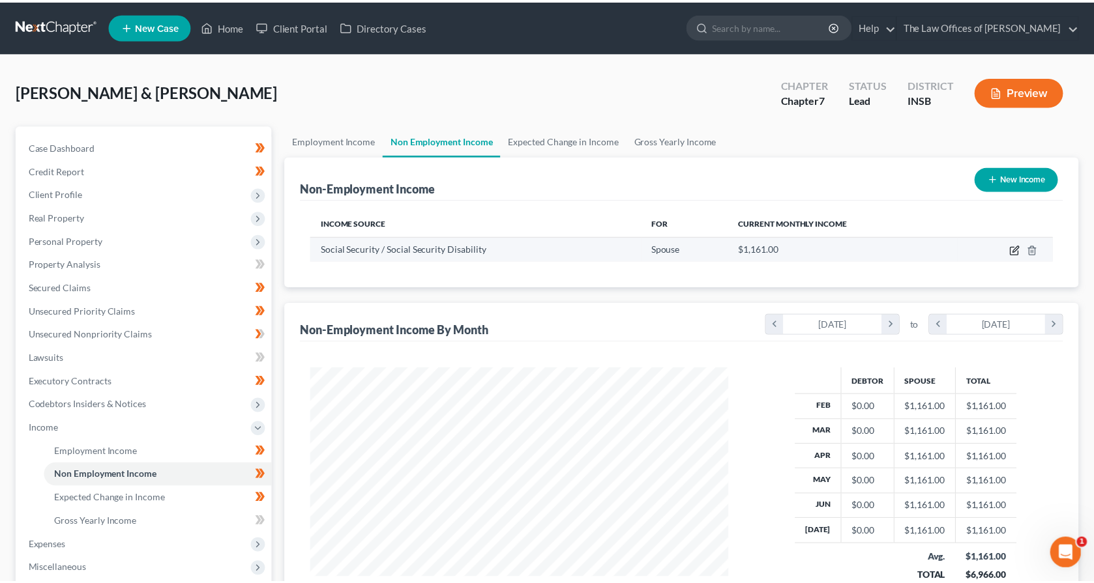
scroll to position [234, 452]
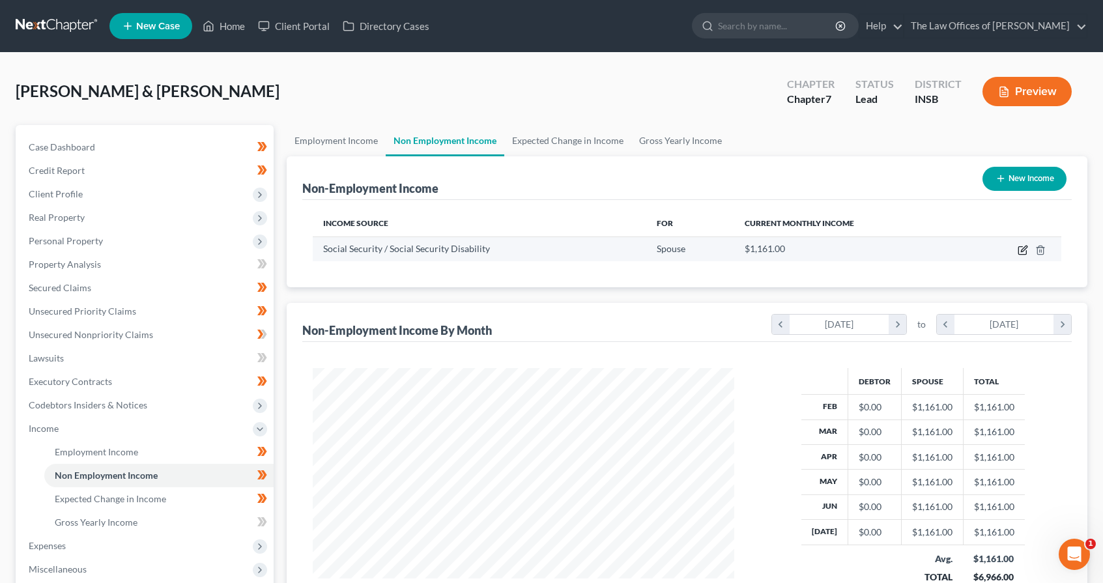
select select "4"
select select "0"
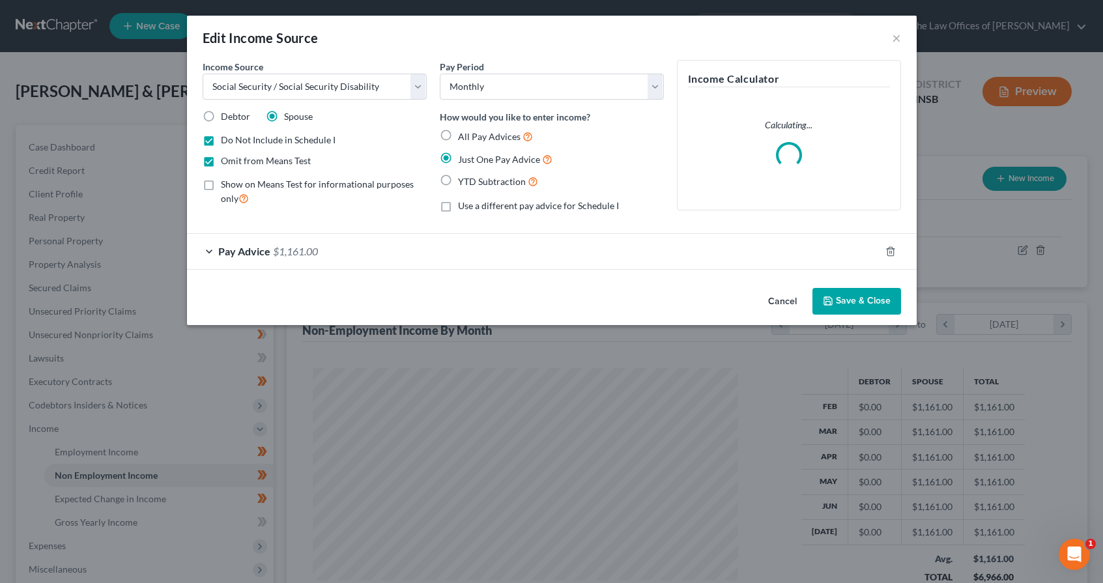
click at [509, 250] on div "Pay Advice $1,161.00" at bounding box center [533, 251] width 693 height 35
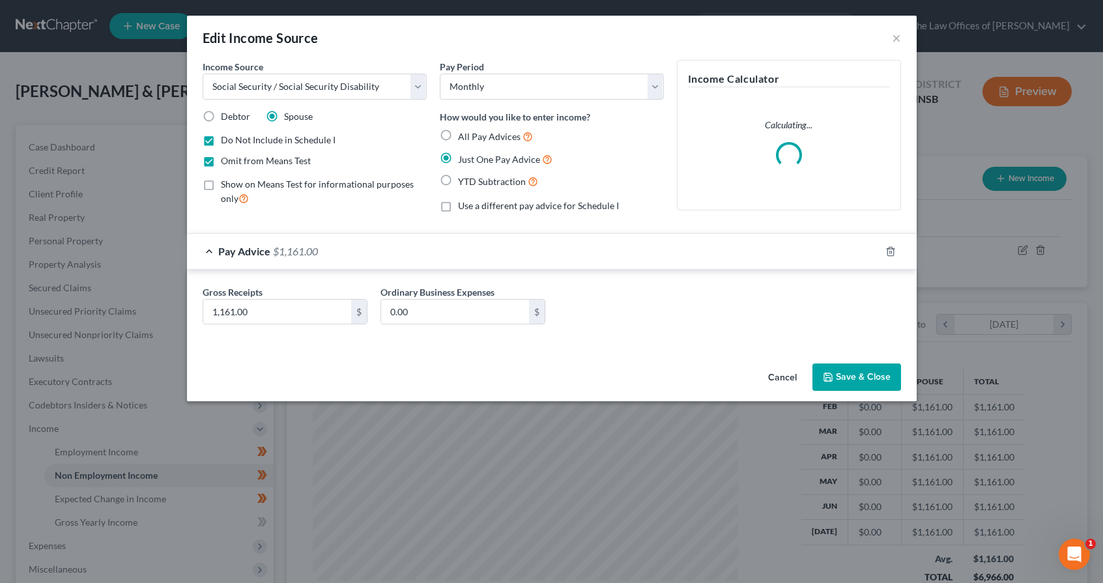
click at [221, 158] on label "Omit from Means Test" at bounding box center [266, 160] width 90 height 13
click at [226, 158] on input "Omit from Means Test" at bounding box center [230, 158] width 8 height 8
checkbox input "false"
click at [221, 140] on label "Do Not Include in Schedule I" at bounding box center [278, 140] width 115 height 13
click at [226, 140] on input "Do Not Include in Schedule I" at bounding box center [230, 138] width 8 height 8
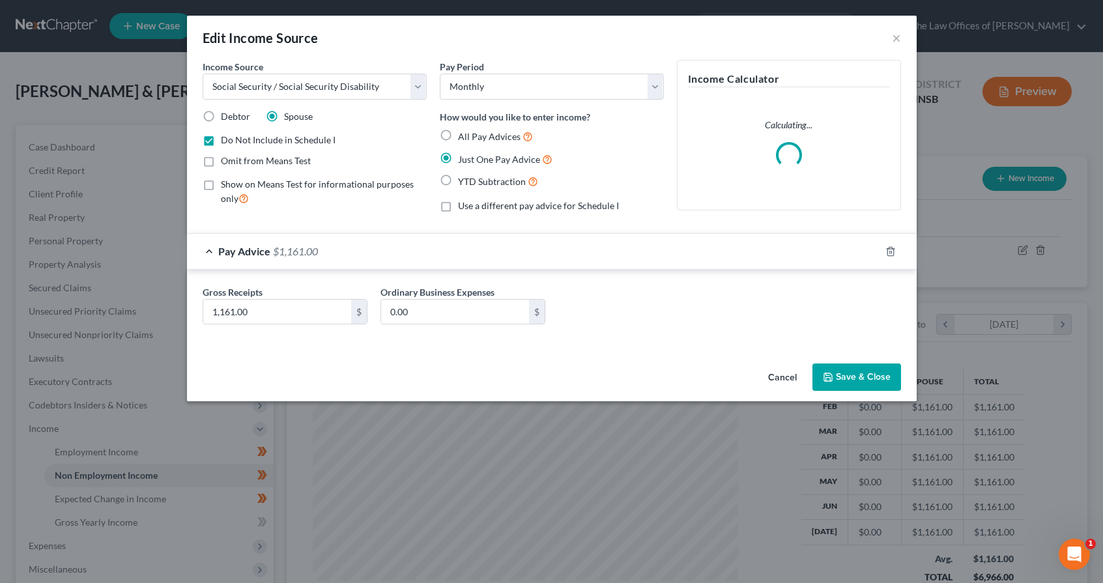
checkbox input "false"
click at [839, 379] on button "Save & Close" at bounding box center [857, 377] width 89 height 27
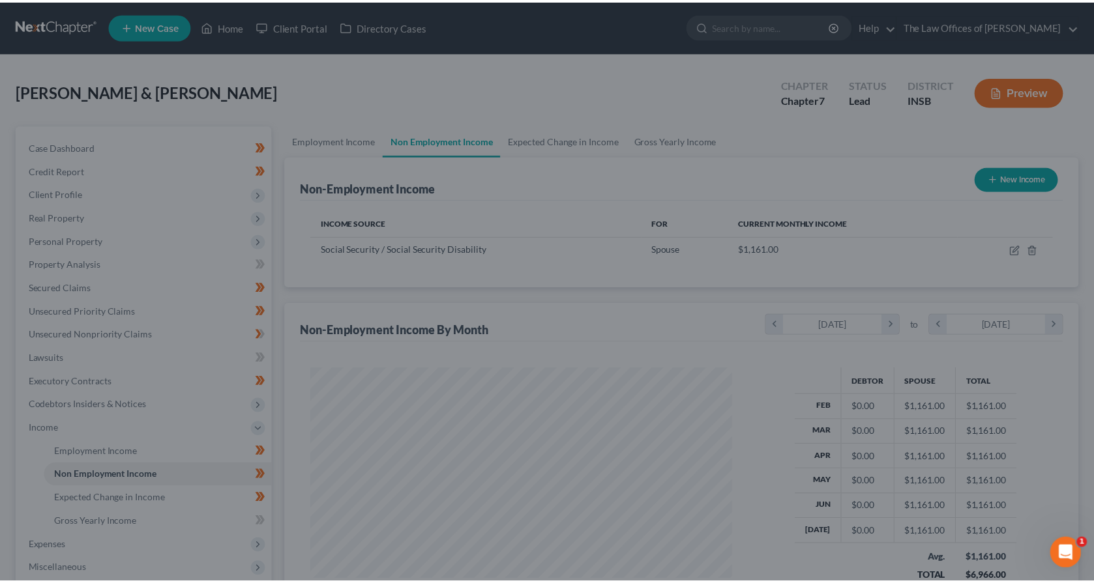
scroll to position [651483, 651269]
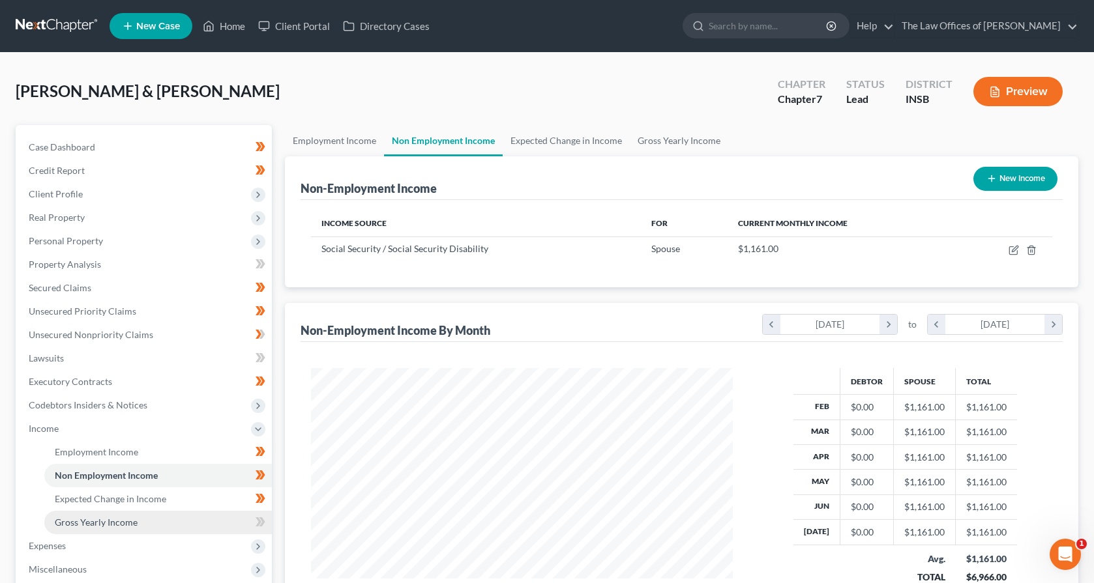
click at [171, 519] on link "Gross Yearly Income" at bounding box center [157, 522] width 227 height 23
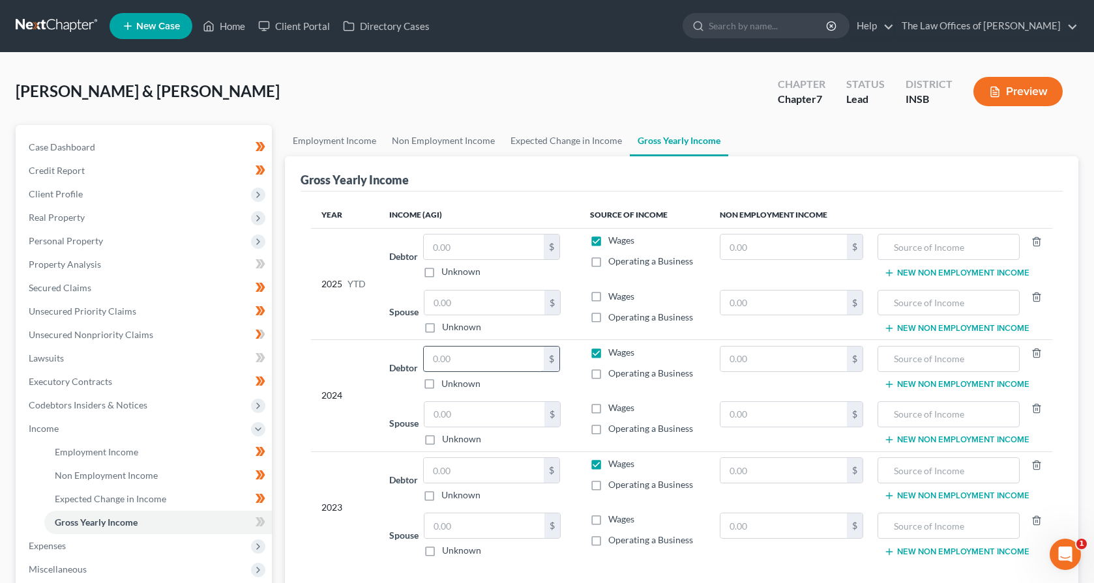
click at [477, 361] on input "text" at bounding box center [484, 359] width 120 height 25
type input "64,365.00"
click at [750, 416] on input "text" at bounding box center [783, 414] width 127 height 25
type input "15,718.80"
click at [937, 426] on input "text" at bounding box center [948, 414] width 128 height 25
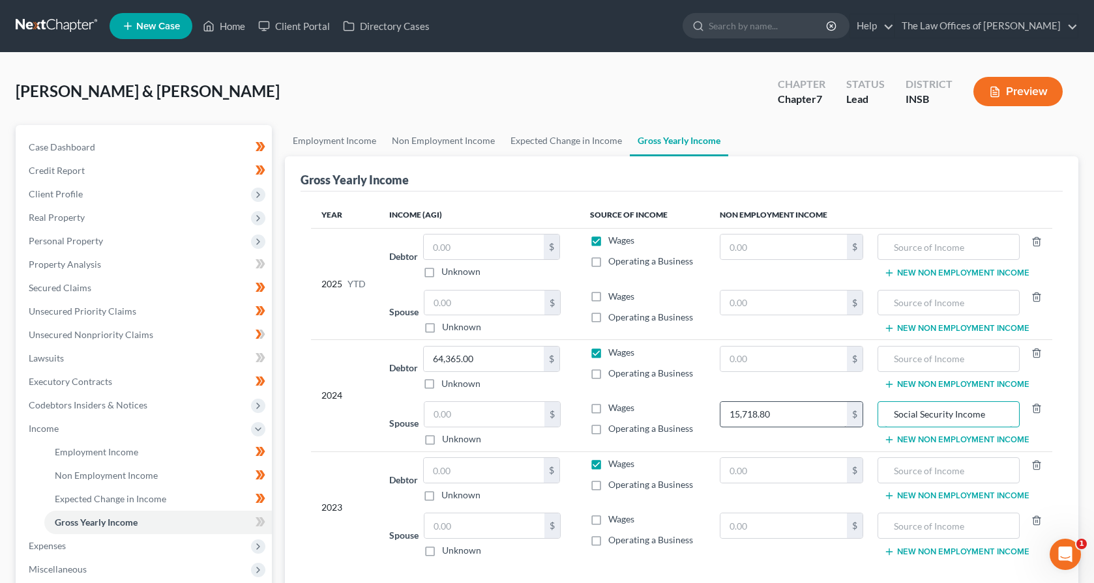
type input "Social Security Income"
click at [773, 415] on input "15,718.80" at bounding box center [783, 414] width 127 height 25
click at [732, 530] on input "text" at bounding box center [783, 526] width 127 height 25
paste input "15,718.80"
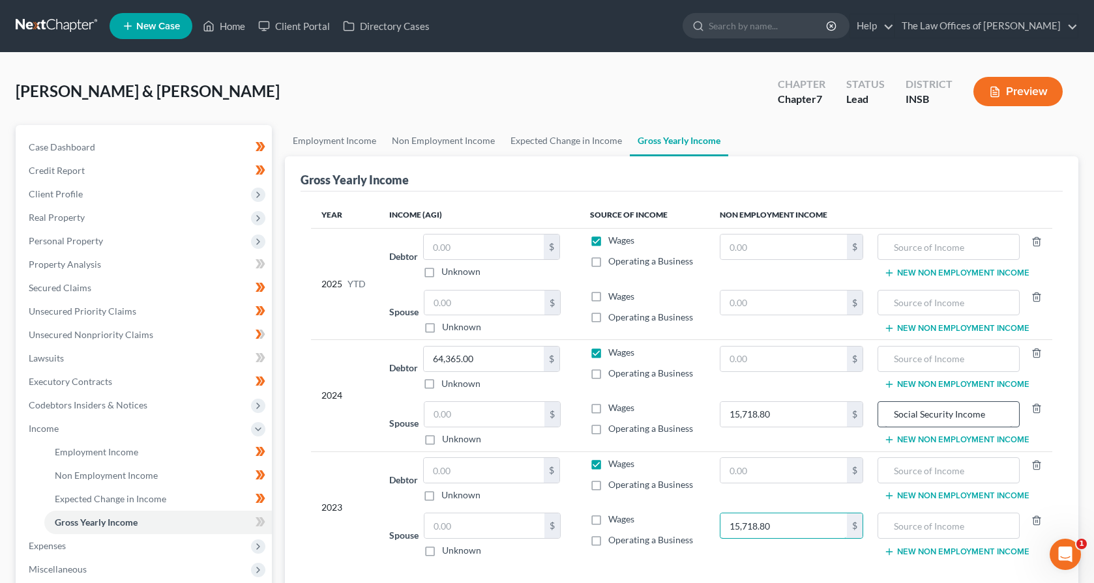
type input "15,718.80"
click at [919, 414] on input "Social Security Income" at bounding box center [948, 414] width 128 height 25
click at [899, 532] on input "text" at bounding box center [948, 526] width 128 height 25
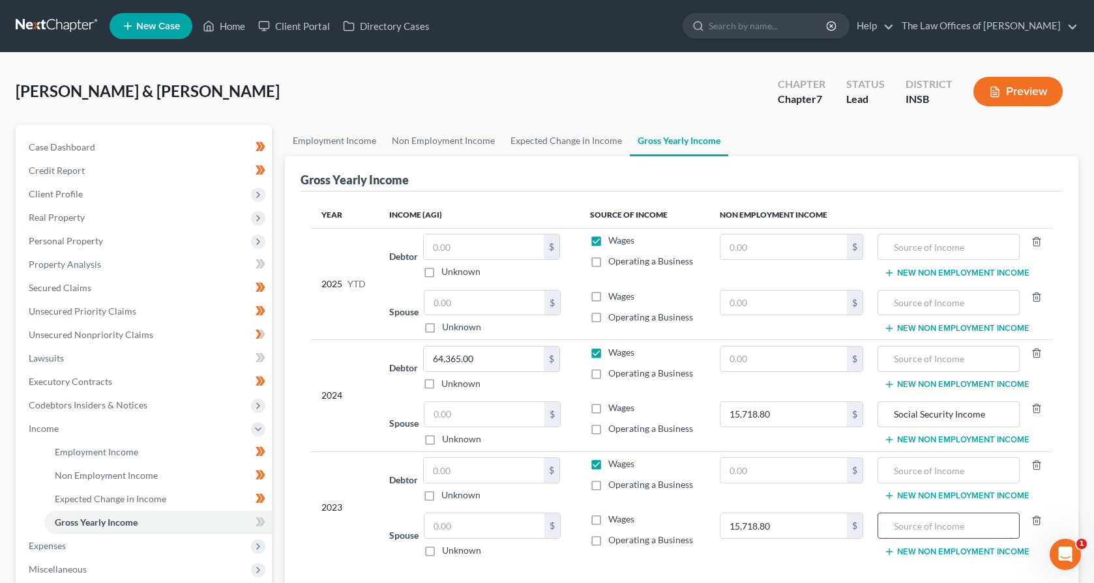
paste input "Social Security Income"
type input "Social Security Income"
click at [475, 363] on input "64,365.00" at bounding box center [484, 359] width 120 height 25
click at [448, 469] on input "text" at bounding box center [484, 470] width 120 height 25
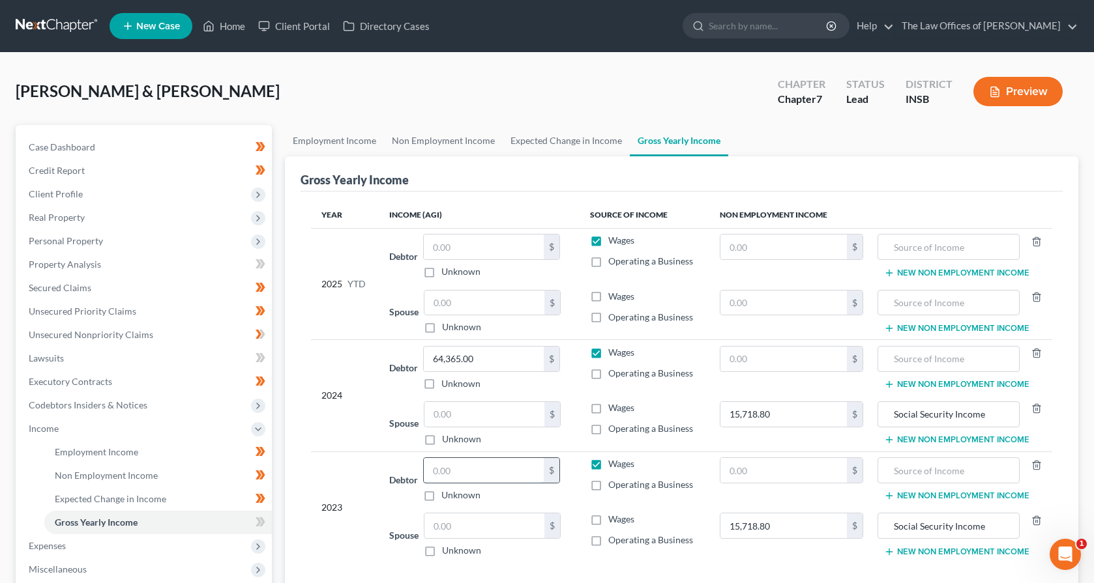
paste input "64,365.00"
type input "64,365.00"
click at [777, 413] on input "15,718.80" at bounding box center [783, 414] width 127 height 25
type input "16,220.40"
click at [467, 356] on input "64,365.00" at bounding box center [484, 359] width 120 height 25
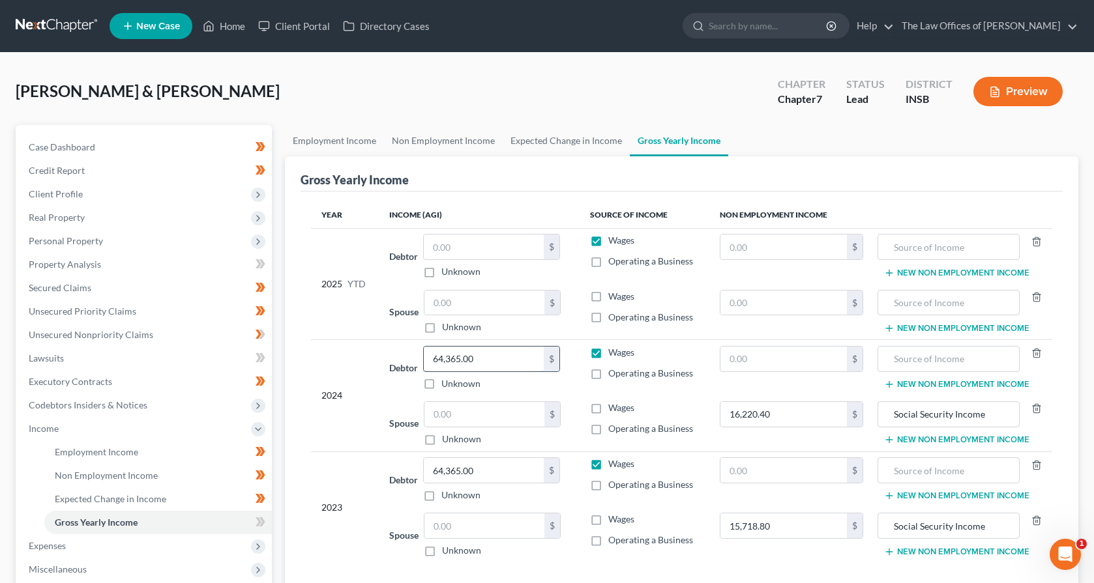
click at [467, 356] on input "64,365.00" at bounding box center [484, 359] width 120 height 25
type input "65,262.68"
click at [443, 249] on input "text" at bounding box center [484, 247] width 120 height 25
type input "46,691.20"
click at [730, 298] on input "text" at bounding box center [783, 303] width 127 height 25
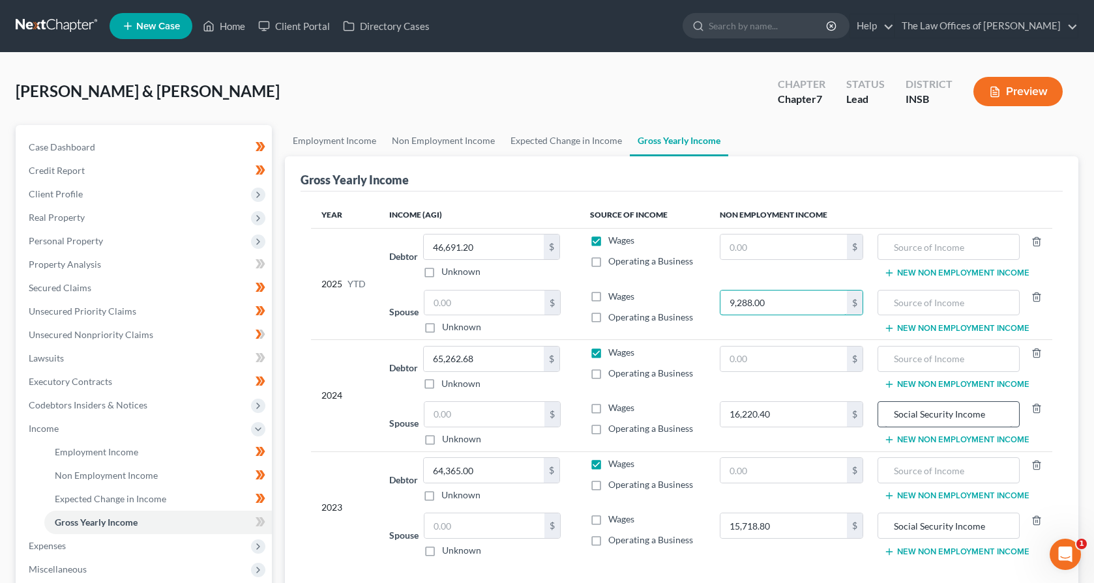
type input "9,288.00"
click at [910, 416] on input "Social Security Income" at bounding box center [948, 414] width 128 height 25
click at [926, 310] on input "text" at bounding box center [948, 303] width 128 height 25
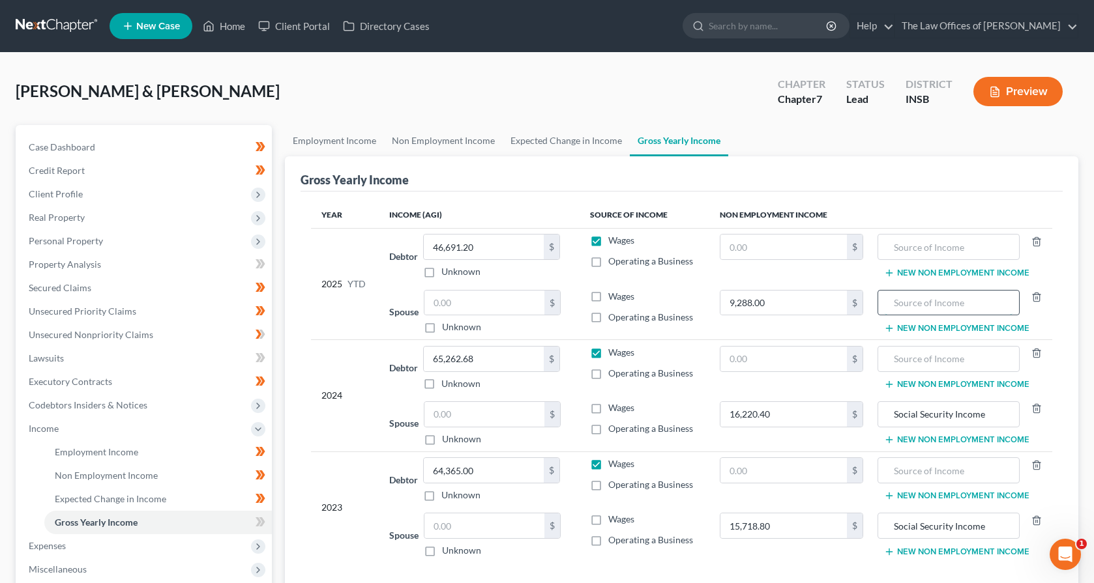
paste input "Social Security Income"
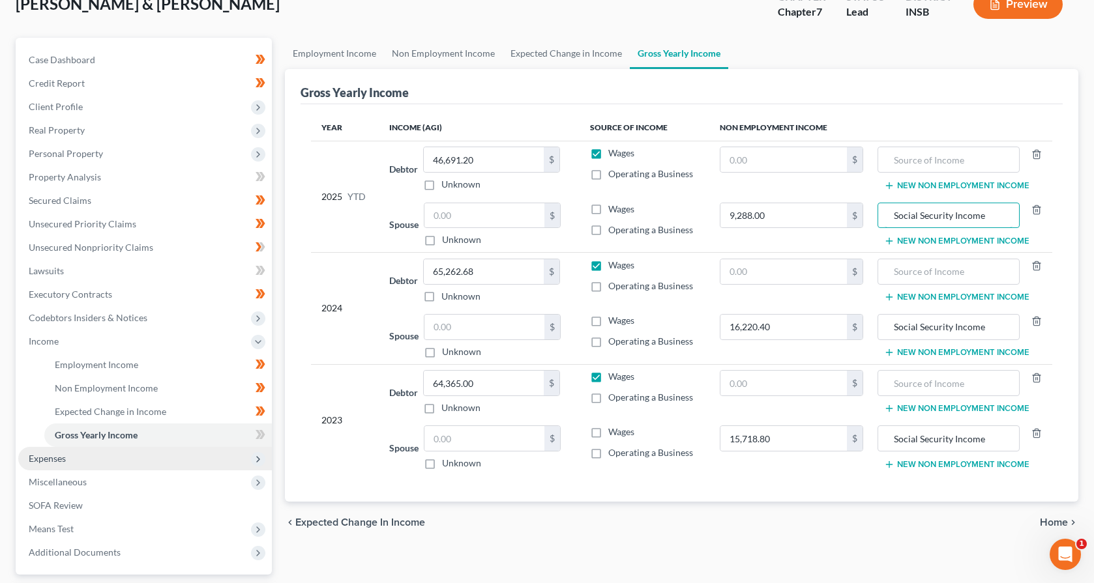
scroll to position [130, 0]
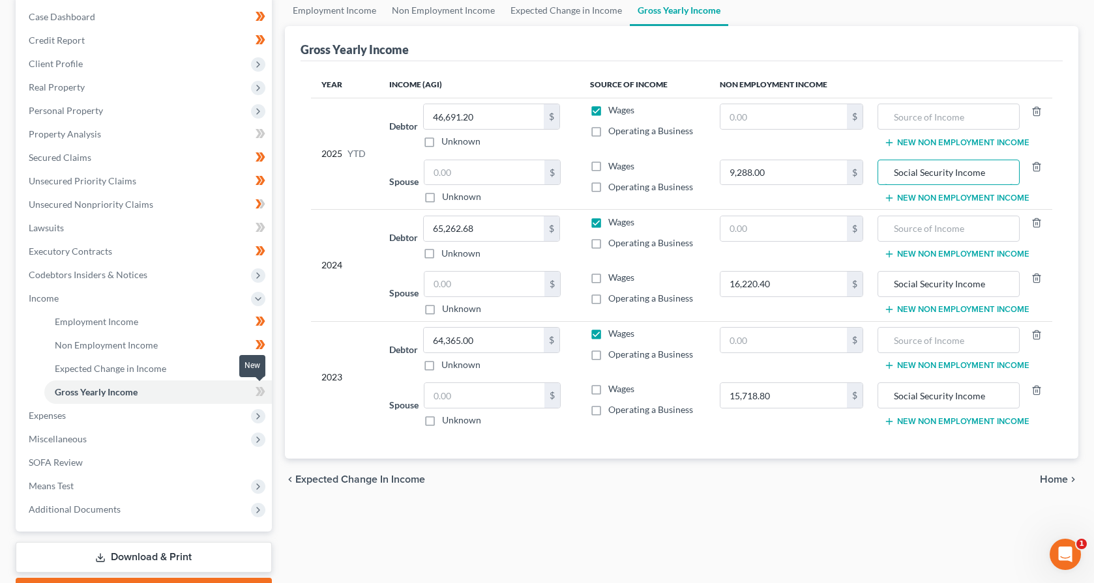
type input "Social Security Income"
click at [261, 389] on icon at bounding box center [262, 391] width 6 height 9
click at [72, 421] on span "Expenses" at bounding box center [145, 415] width 254 height 23
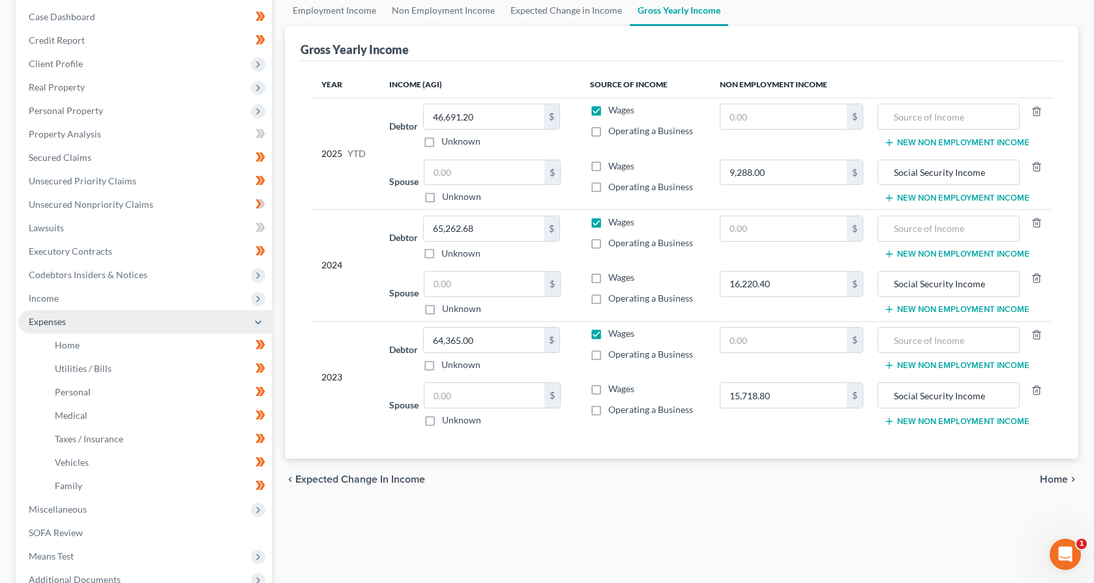
click at [76, 325] on span "Expenses" at bounding box center [145, 321] width 254 height 23
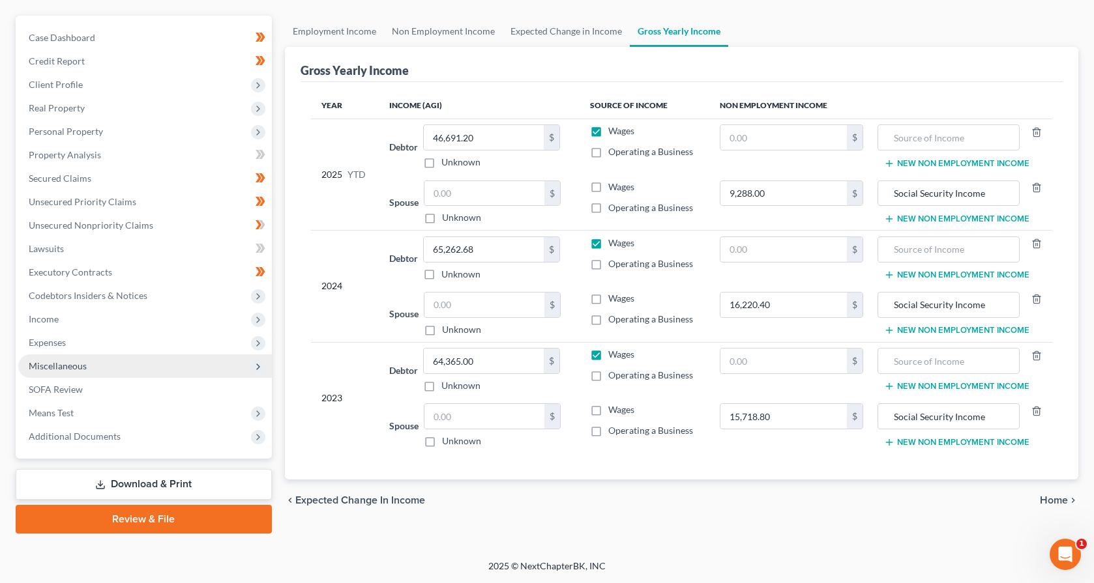
scroll to position [109, 0]
click at [72, 375] on span "Miscellaneous" at bounding box center [145, 366] width 254 height 23
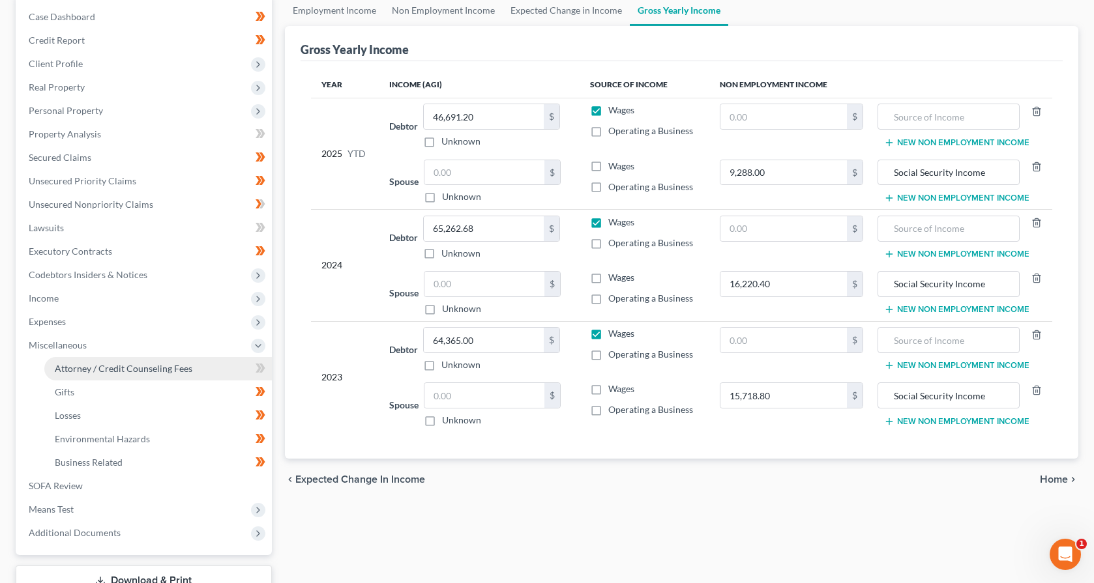
click at [82, 370] on span "Attorney / Credit Counseling Fees" at bounding box center [124, 368] width 138 height 11
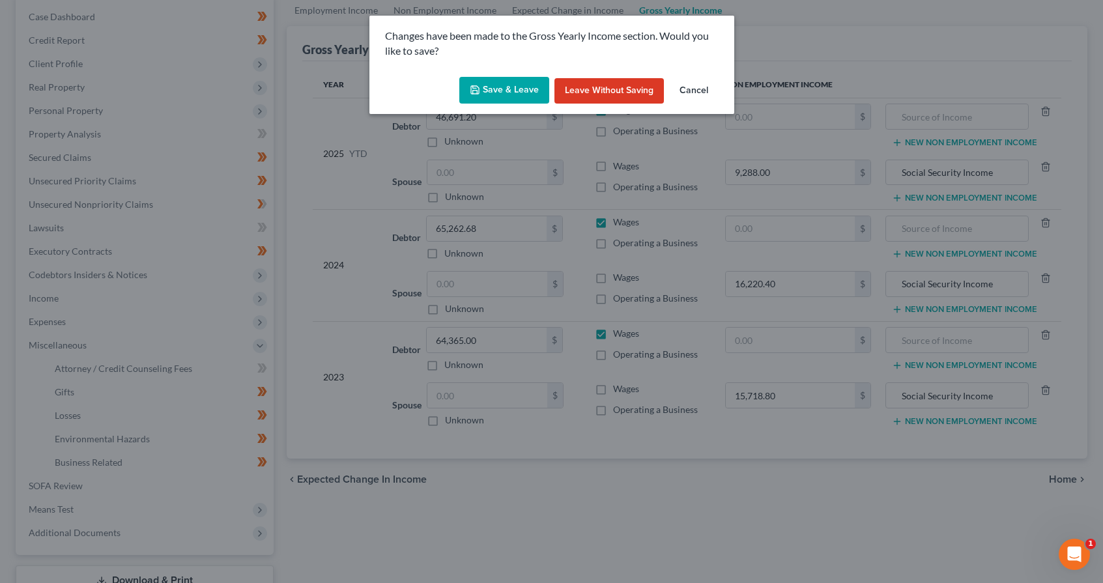
click at [507, 93] on button "Save & Leave" at bounding box center [504, 90] width 90 height 27
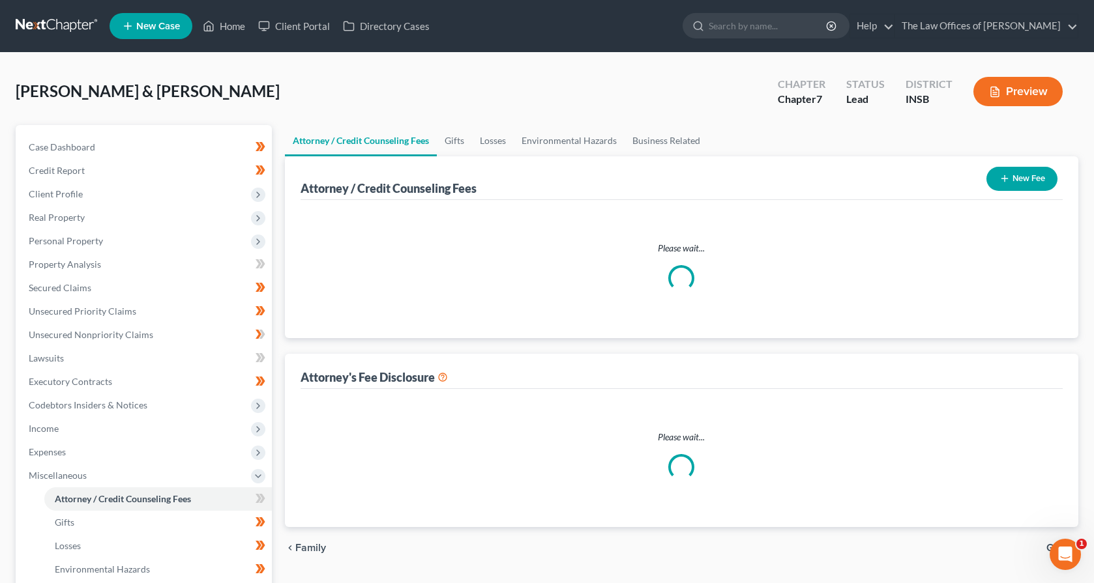
select select "17"
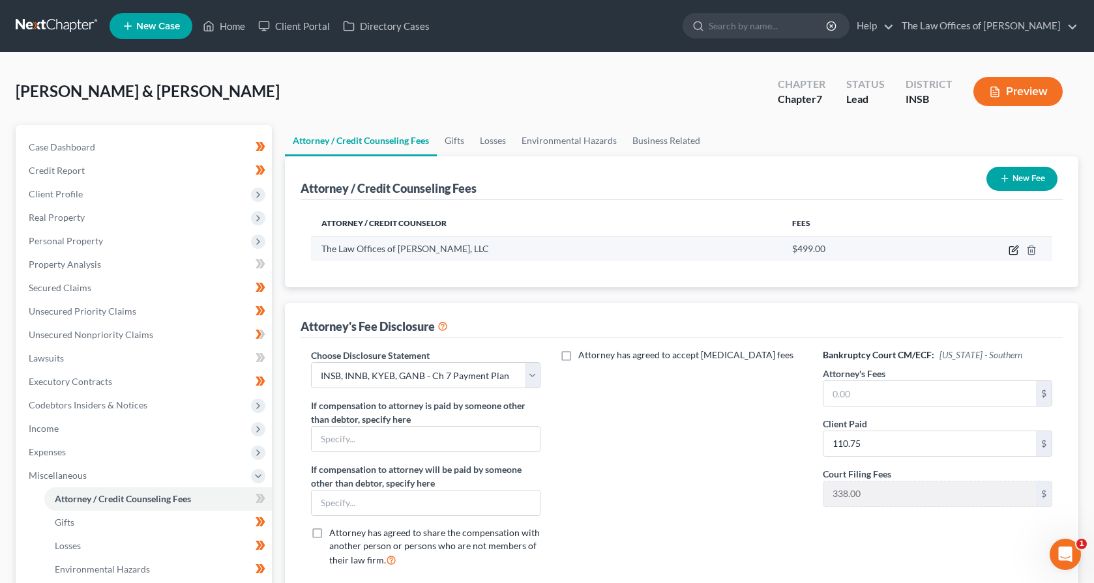
click at [1011, 254] on icon "button" at bounding box center [1013, 250] width 10 height 10
select select "15"
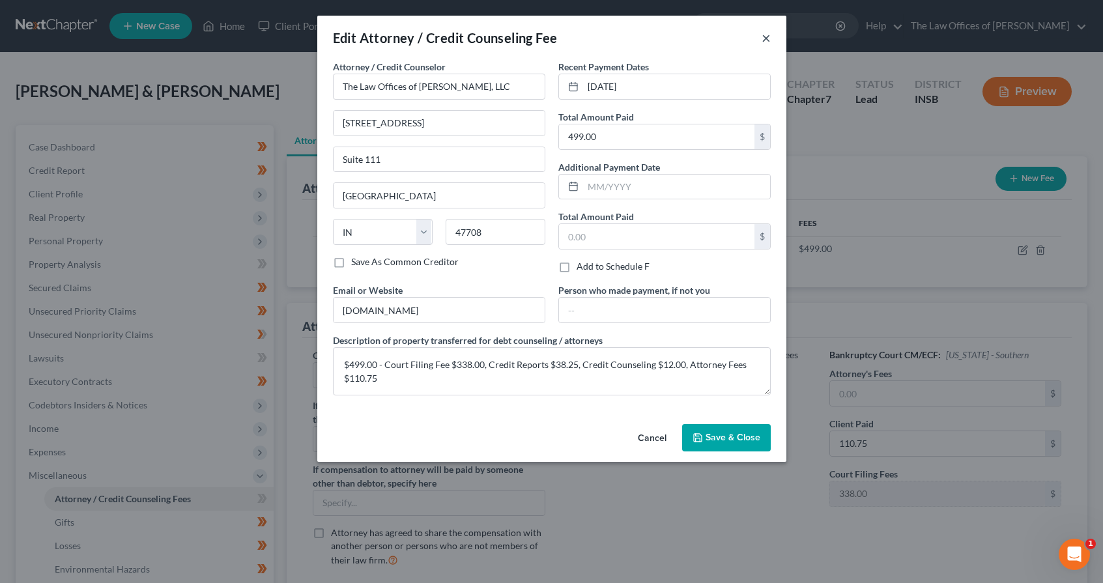
click at [764, 35] on button "×" at bounding box center [766, 38] width 9 height 16
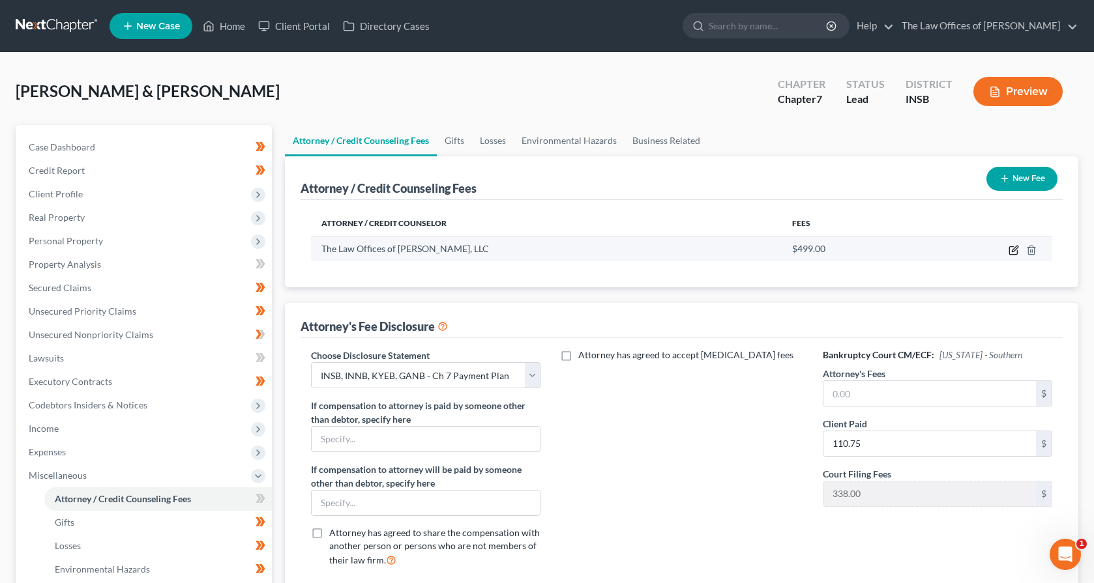
click at [1015, 253] on icon "button" at bounding box center [1013, 250] width 10 height 10
select select "15"
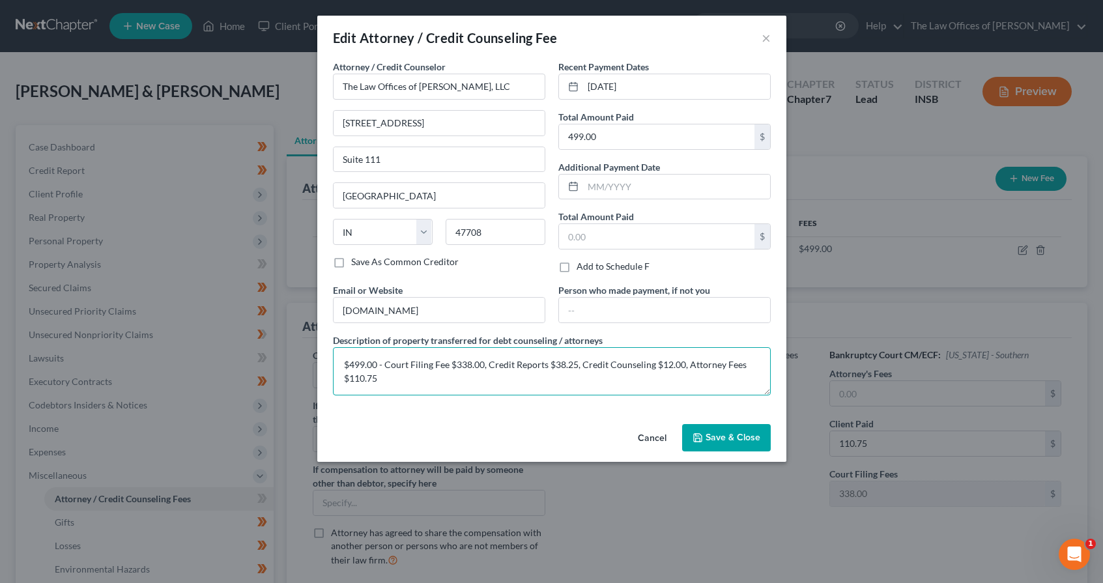
click at [401, 386] on textarea "$499.00 - Court Filing Fee $338.00, Credit Reports $38.25, Credit Counseling $1…" at bounding box center [552, 371] width 438 height 48
drag, startPoint x: 314, startPoint y: 371, endPoint x: 272, endPoint y: 347, distance: 48.2
click at [282, 351] on div "Edit Attorney / Credit Counseling Fee × Attorney / Credit Counselor * The Law O…" at bounding box center [551, 291] width 1103 height 583
paste textarea "63.25, Credit Counseling $12.00, Attorney Fees $85"
type textarea "$499.00 - Court Filing Fee $338.00, Credit Reports $63.25, Credit Counseling $1…"
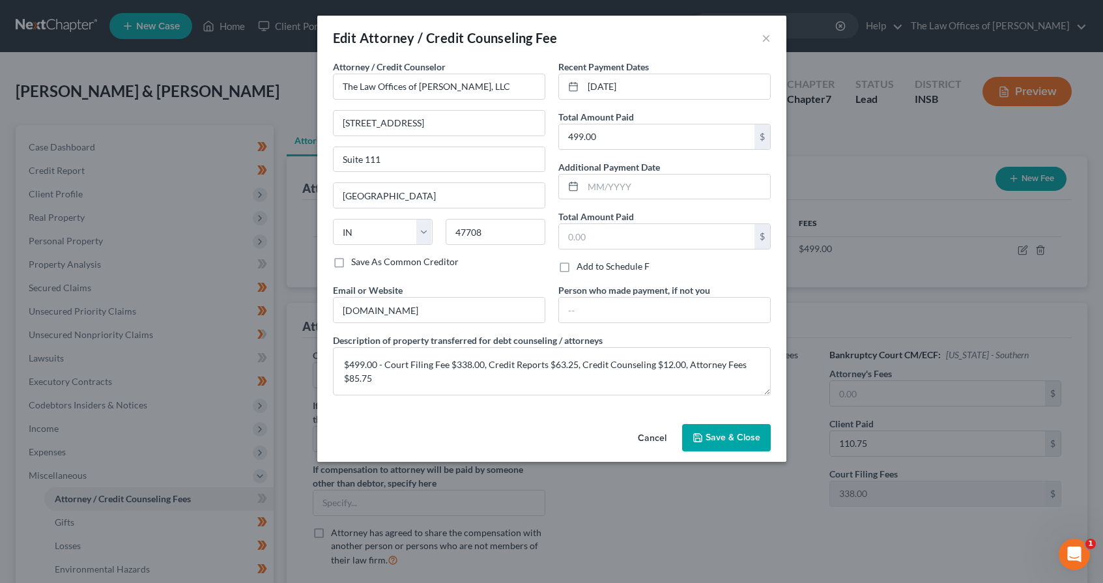
click at [718, 436] on span "Save & Close" at bounding box center [733, 437] width 55 height 11
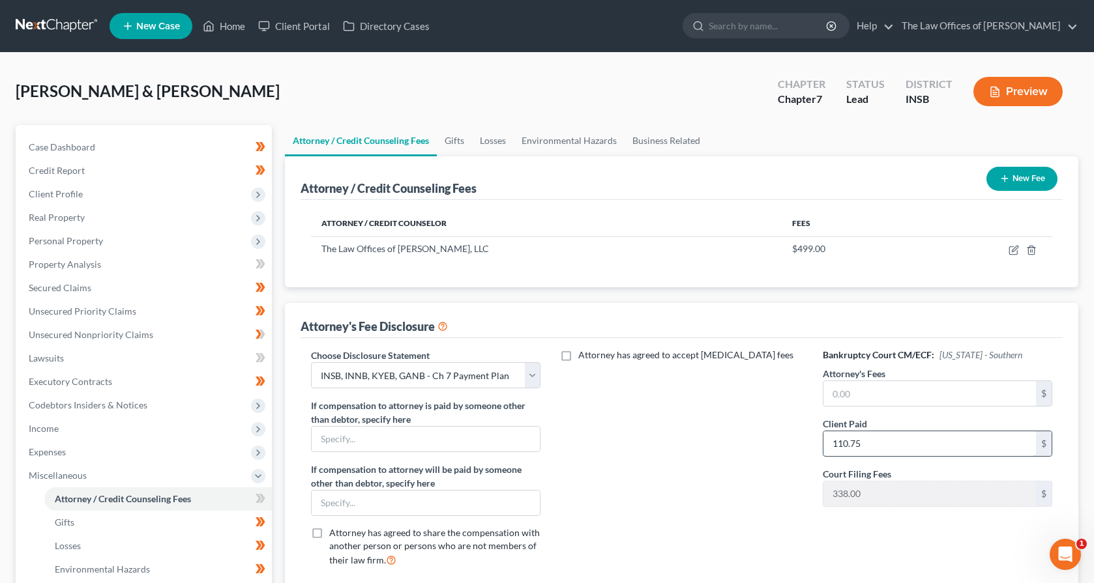
click at [884, 437] on input "110.75" at bounding box center [929, 443] width 213 height 25
type input "85.75"
click at [484, 86] on div "[PERSON_NAME] & [PERSON_NAME] Upgraded Chapter Chapter 7 Status Lead District I…" at bounding box center [547, 96] width 1062 height 57
click at [1015, 252] on icon "button" at bounding box center [1013, 250] width 10 height 10
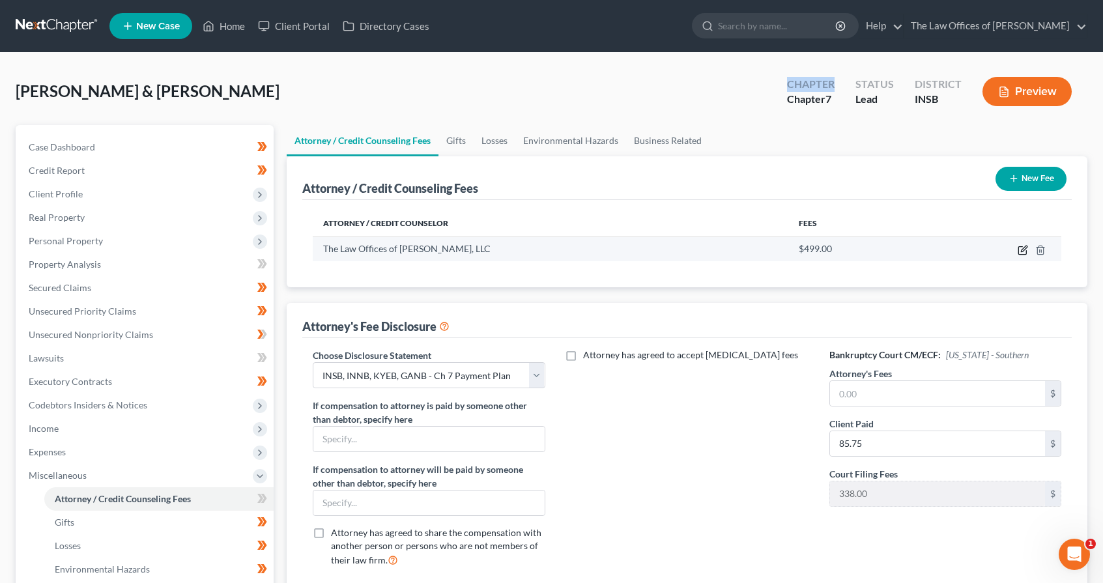
select select "15"
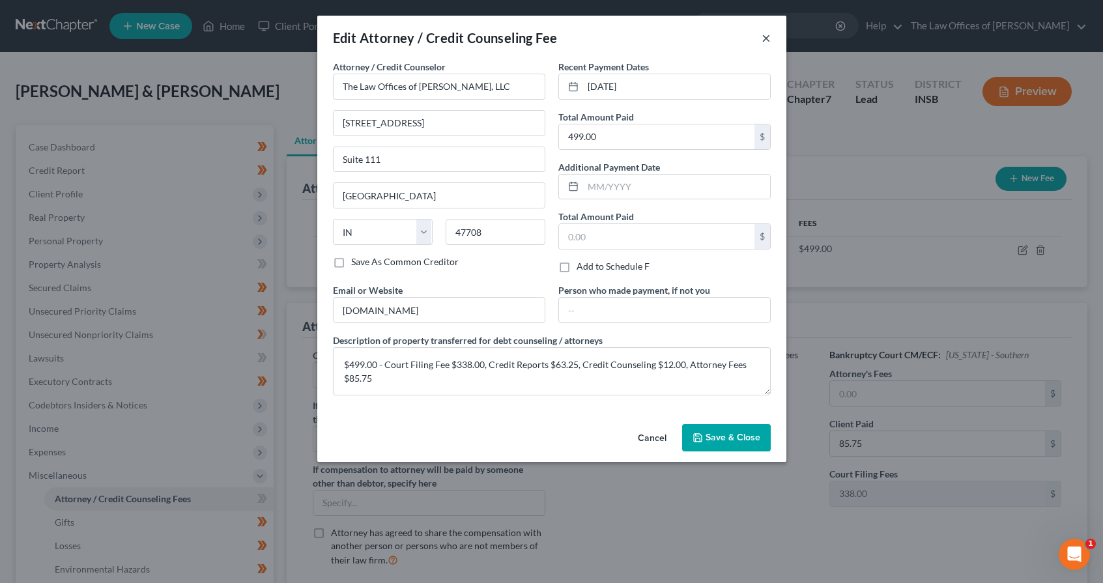
click at [770, 44] on div "Edit Attorney / Credit Counseling Fee ×" at bounding box center [551, 38] width 469 height 44
click at [768, 38] on button "×" at bounding box center [766, 38] width 9 height 16
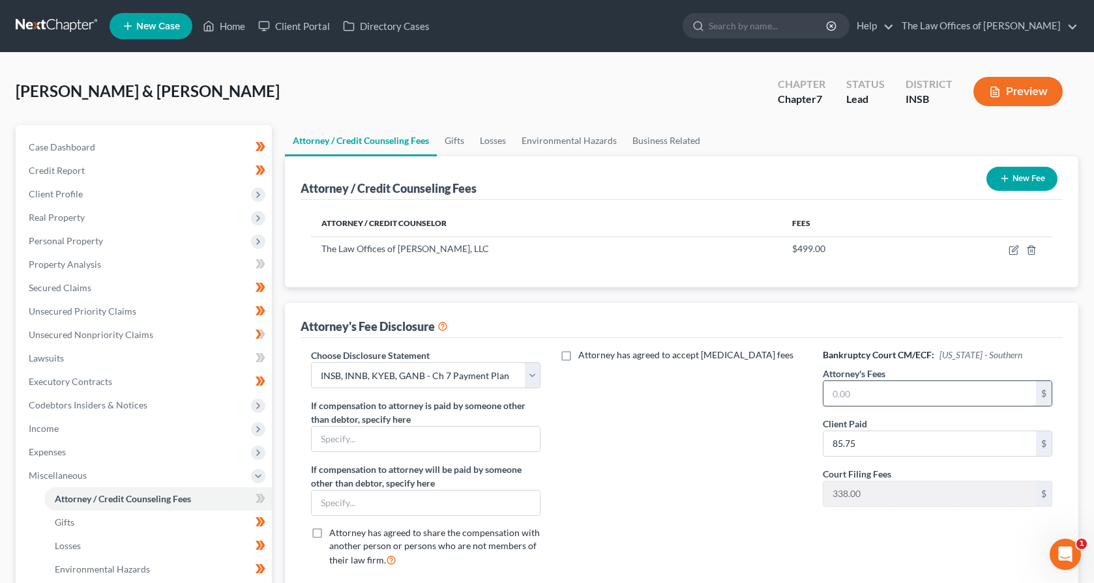
click at [882, 390] on input "text" at bounding box center [929, 393] width 213 height 25
type input "2,035.75"
click at [684, 477] on div "Attorney has agreed to accept [MEDICAL_DATA] fees" at bounding box center [681, 463] width 256 height 229
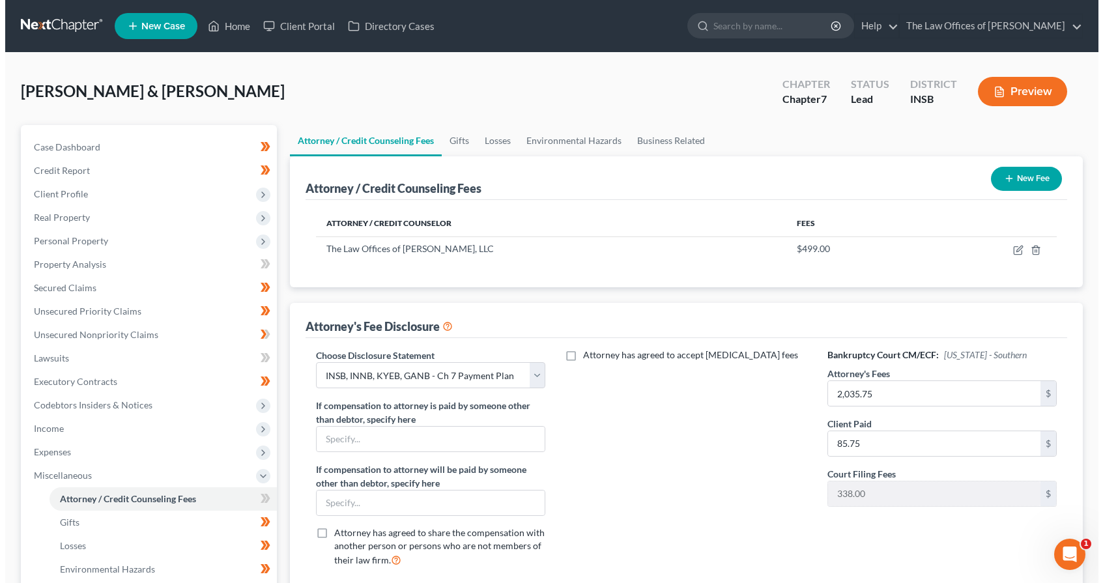
scroll to position [217, 0]
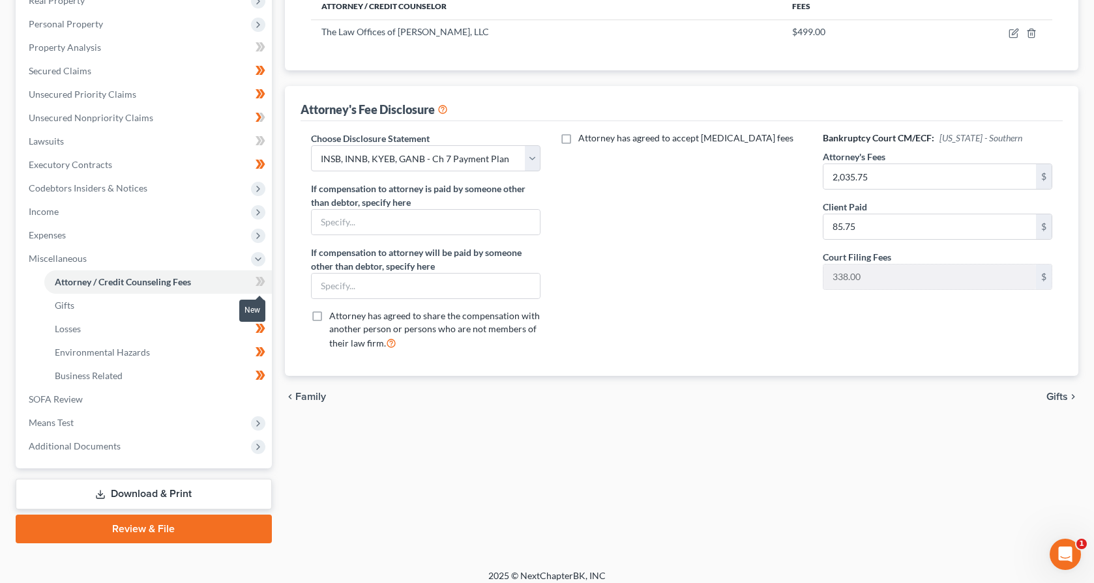
click at [257, 284] on icon at bounding box center [258, 281] width 6 height 9
click at [64, 406] on link "SOFA Review" at bounding box center [145, 399] width 254 height 23
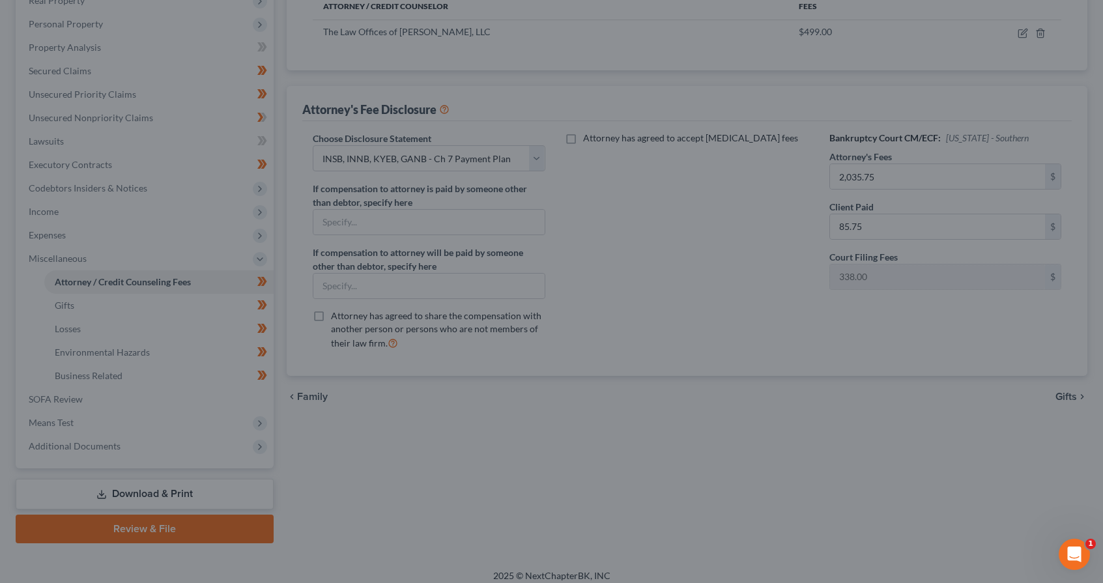
click at [441, 432] on div at bounding box center [551, 291] width 1103 height 583
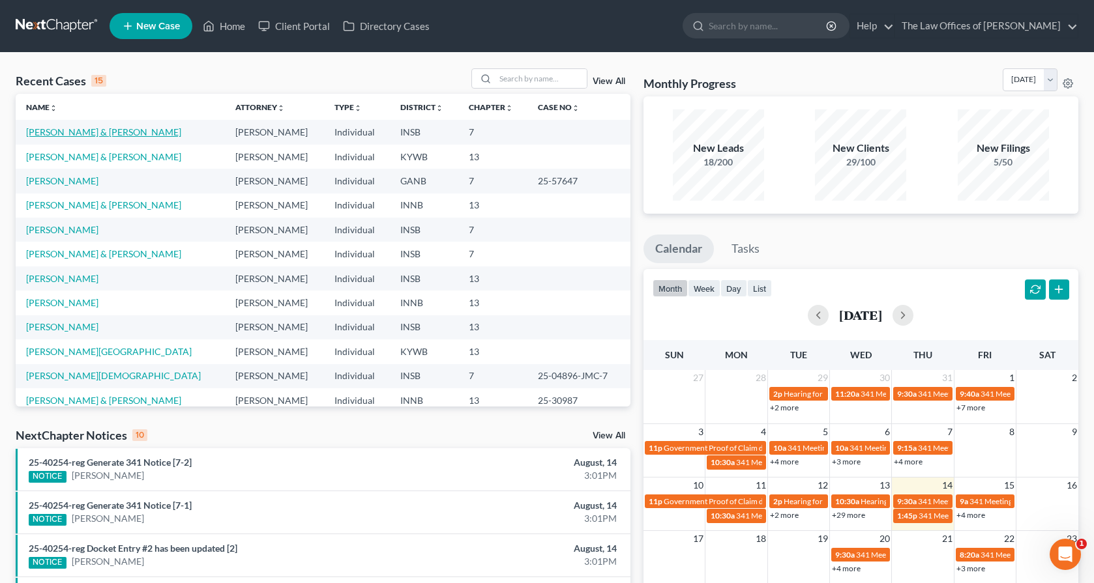
click at [61, 135] on link "[PERSON_NAME] & [PERSON_NAME]" at bounding box center [103, 131] width 155 height 11
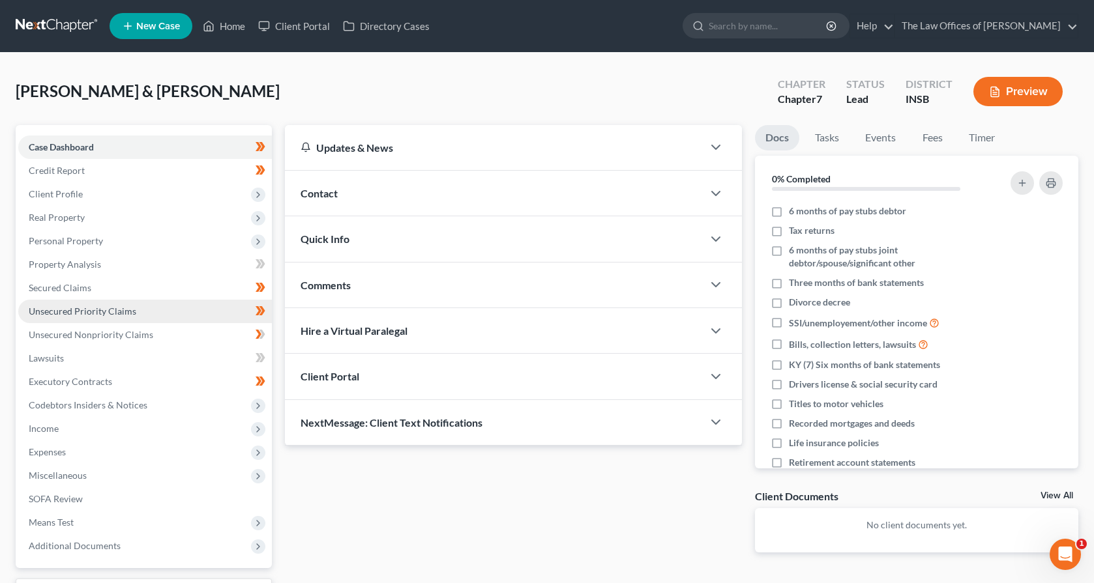
scroll to position [87, 0]
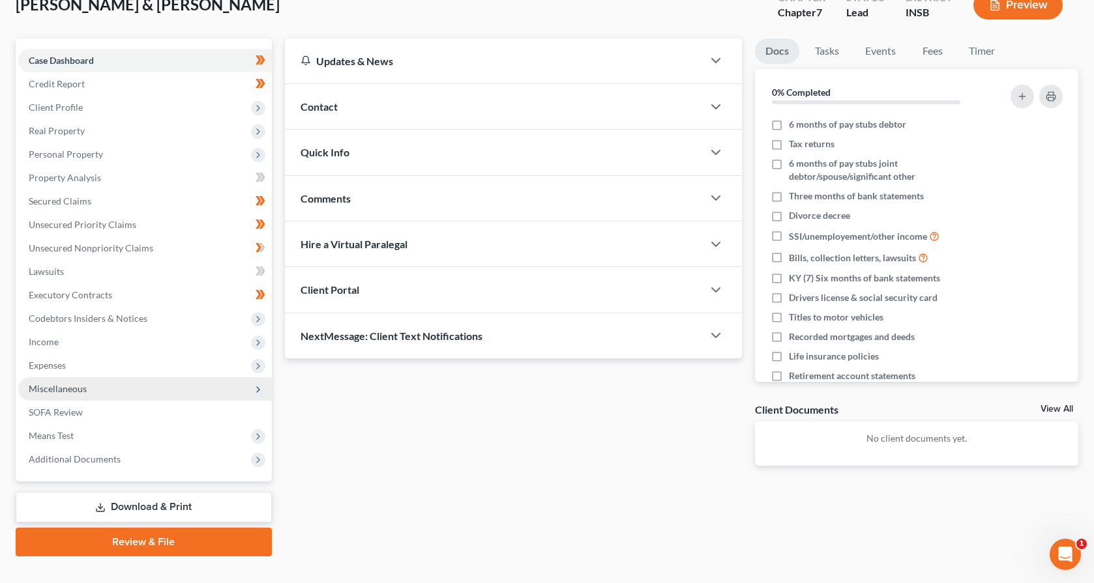
click at [76, 393] on span "Miscellaneous" at bounding box center [58, 388] width 58 height 11
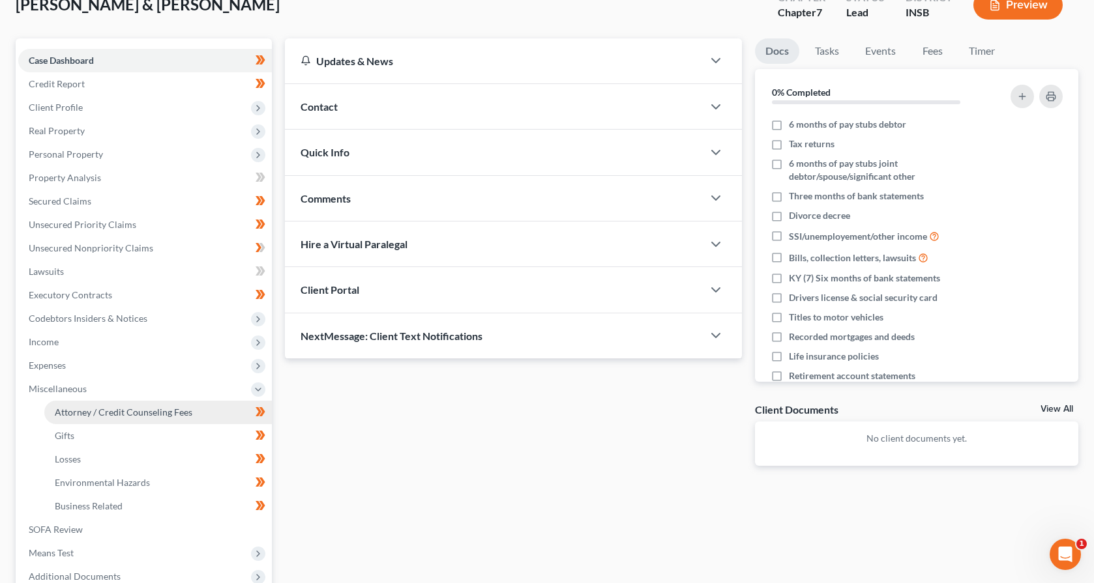
click at [76, 408] on span "Attorney / Credit Counseling Fees" at bounding box center [124, 412] width 138 height 11
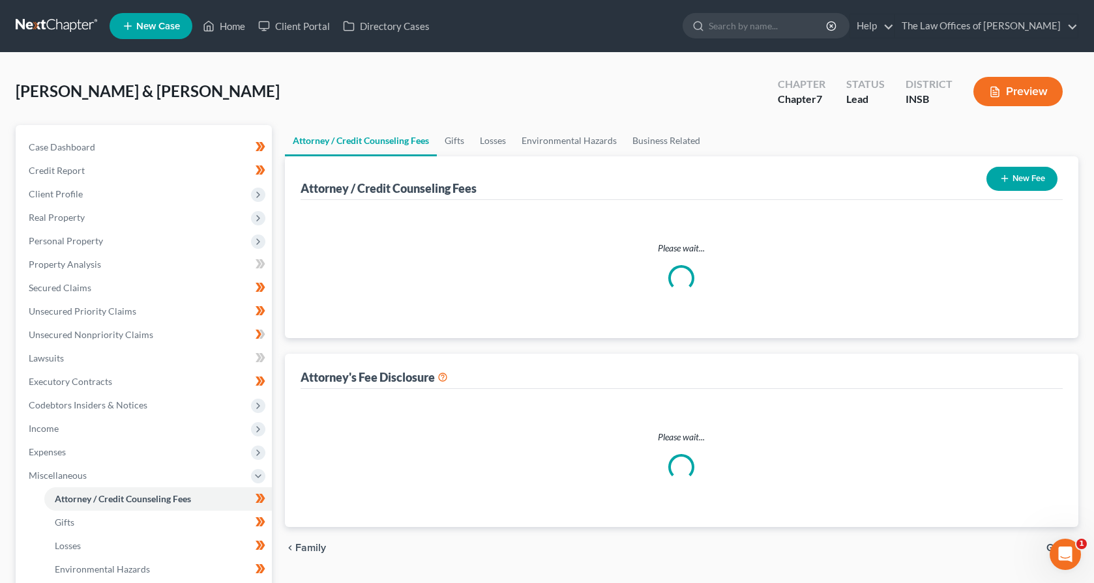
select select "17"
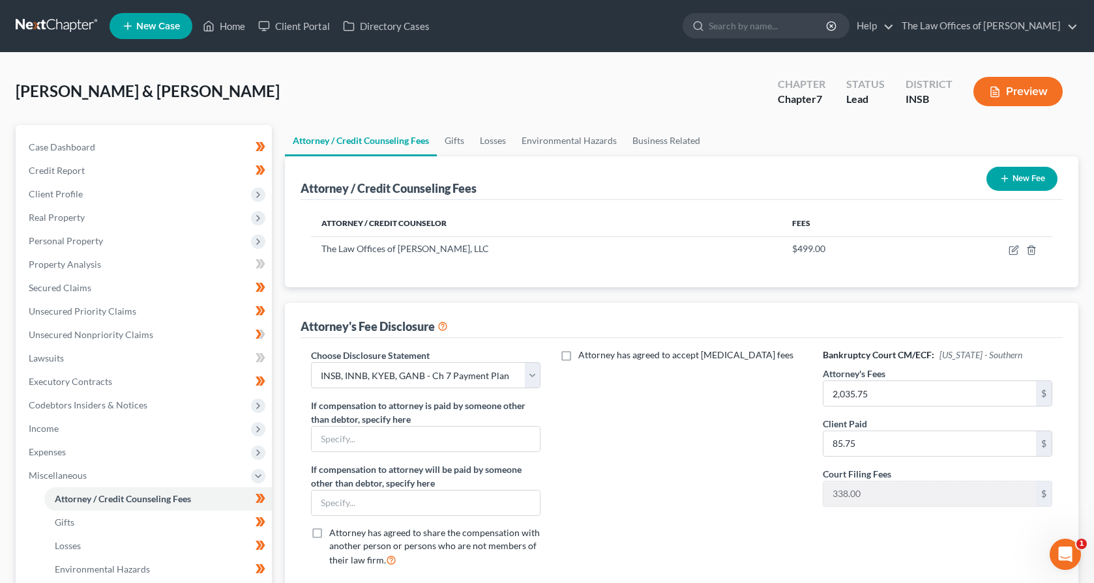
scroll to position [227, 0]
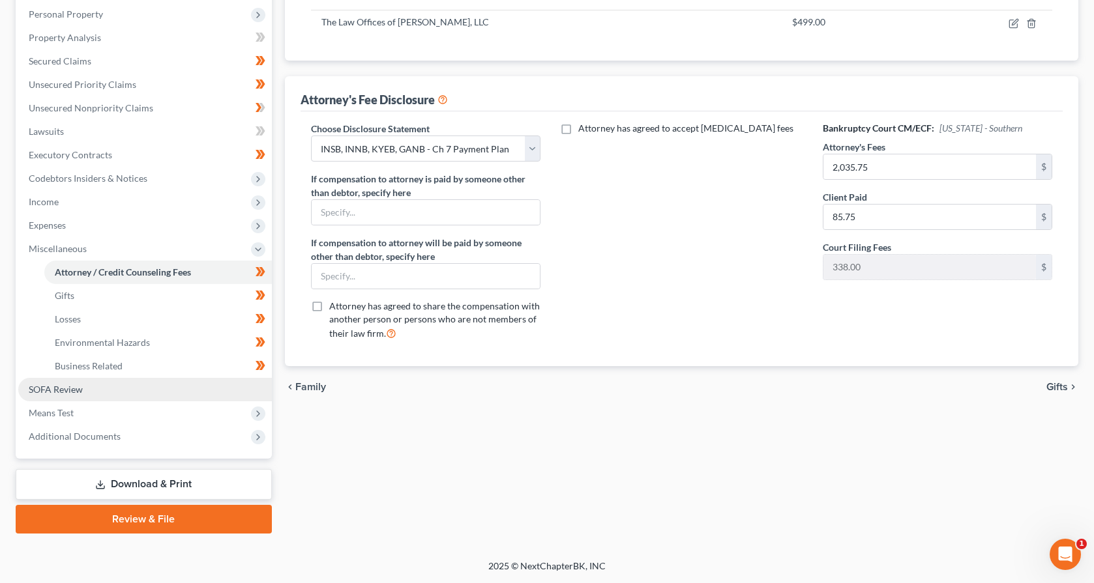
click at [72, 386] on span "SOFA Review" at bounding box center [56, 389] width 54 height 11
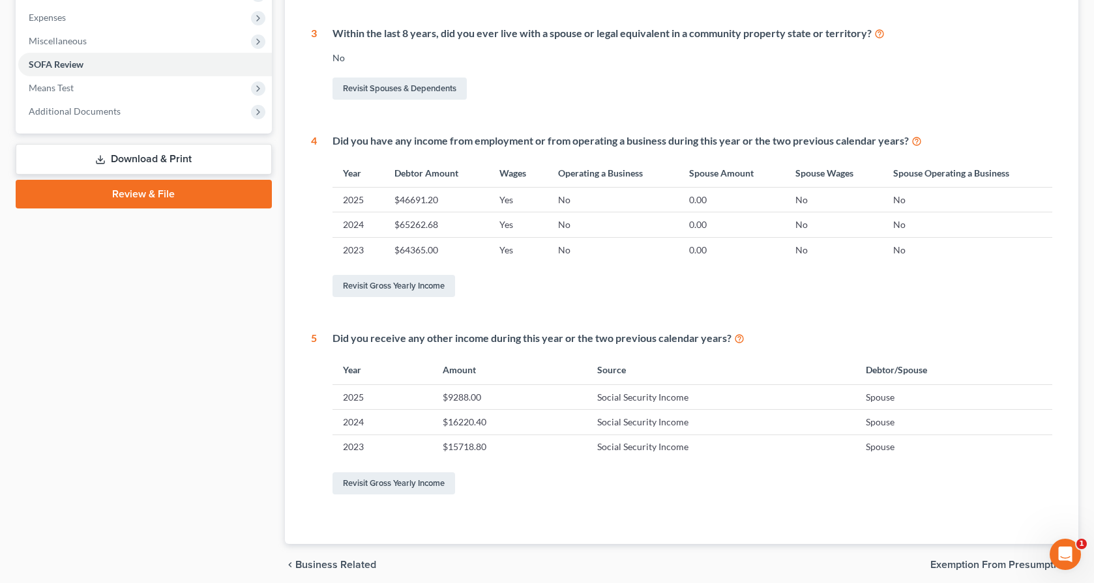
scroll to position [44, 0]
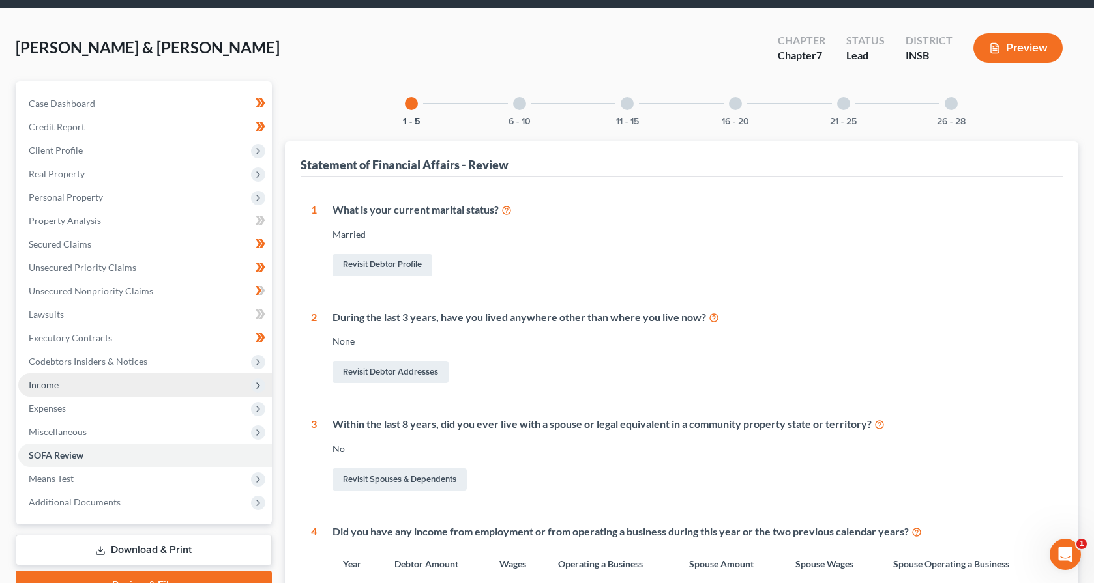
click at [102, 389] on span "Income" at bounding box center [145, 384] width 254 height 23
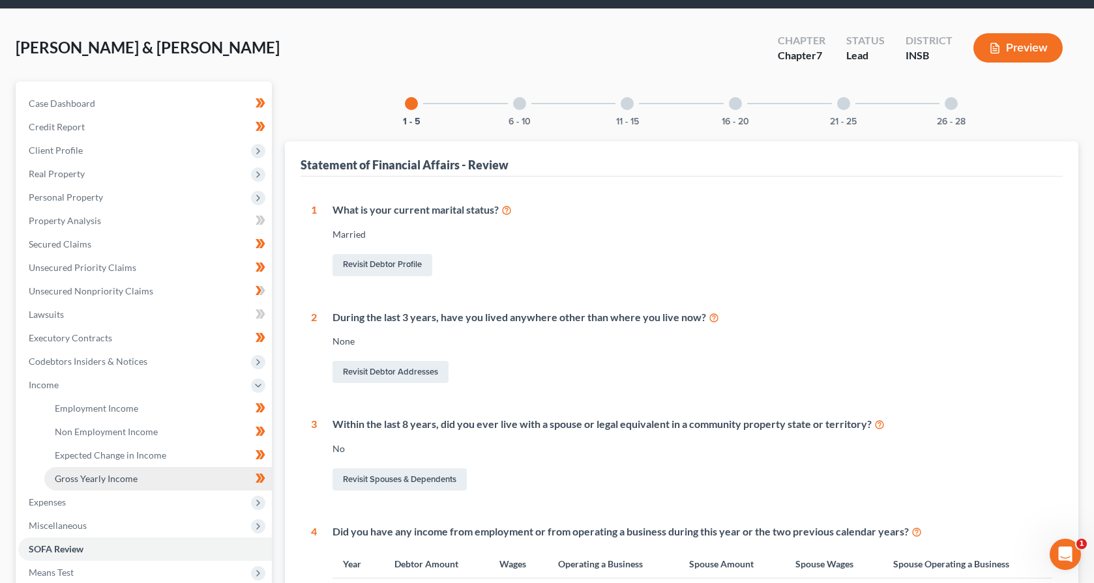
click at [80, 474] on span "Gross Yearly Income" at bounding box center [96, 478] width 83 height 11
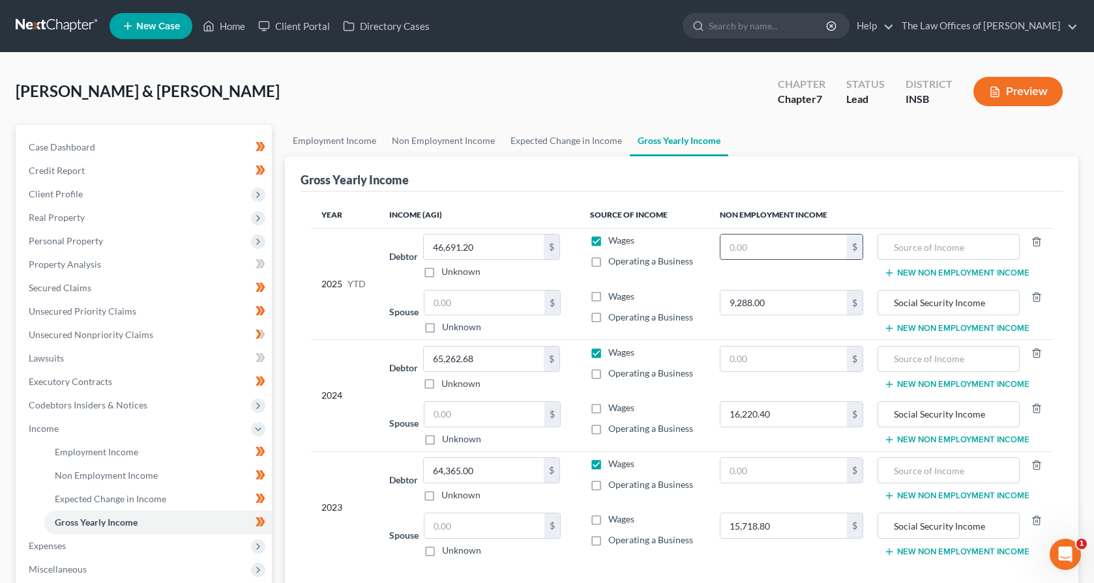
click at [761, 248] on input "text" at bounding box center [783, 247] width 127 height 25
type input "482.00"
click at [922, 240] on input "text" at bounding box center [948, 247] width 128 height 25
type input "2024 Federal Tax Refund"
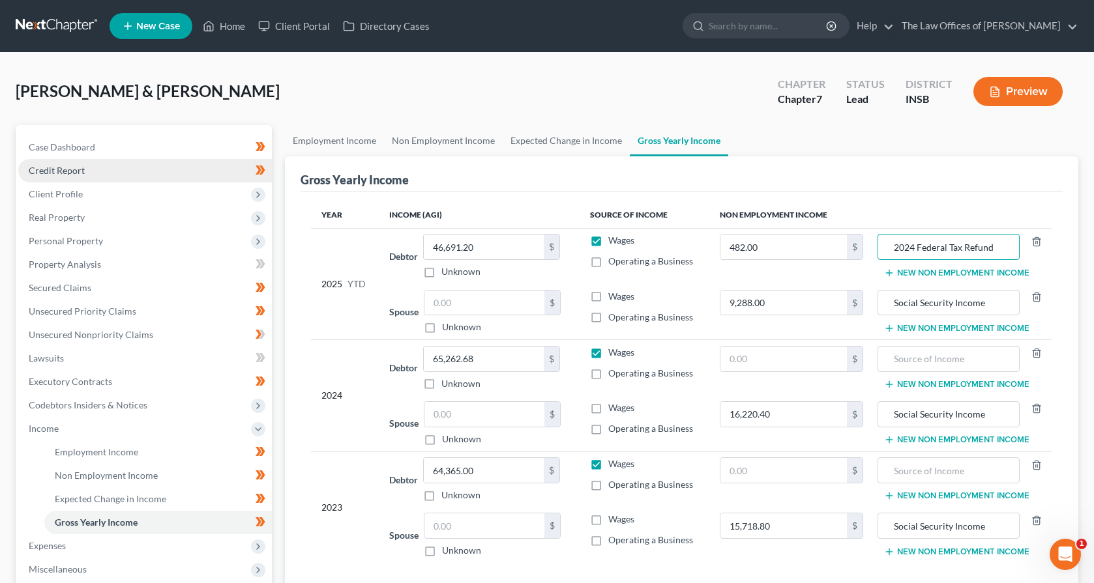
click at [68, 166] on span "Credit Report" at bounding box center [57, 170] width 56 height 11
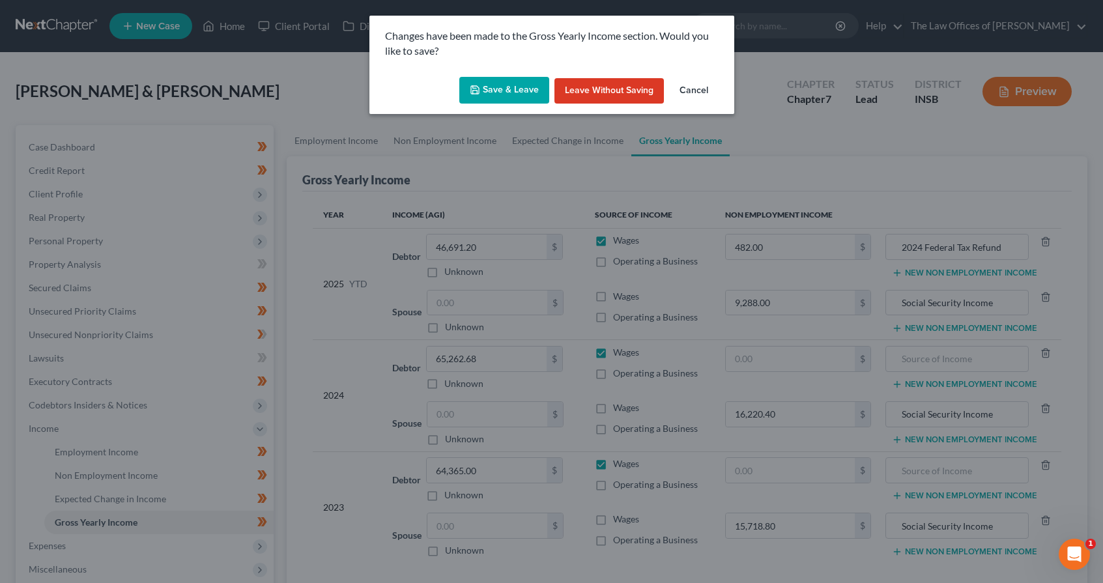
click at [455, 102] on div "Save & Leave Leave without Saving Cancel" at bounding box center [552, 93] width 365 height 43
click at [477, 94] on polyline "button" at bounding box center [474, 92] width 5 height 3
